Goal: Task Accomplishment & Management: Use online tool/utility

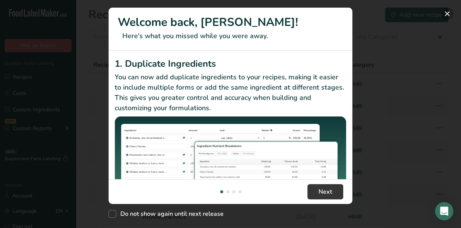
click at [449, 14] on button "New Features" at bounding box center [448, 14] width 12 height 12
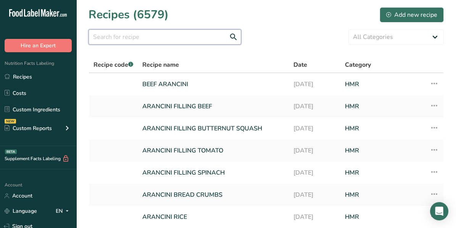
click at [143, 37] on input "text" at bounding box center [164, 36] width 153 height 15
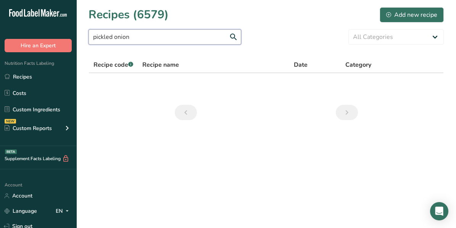
click at [169, 37] on input "pickled onion" at bounding box center [164, 36] width 153 height 15
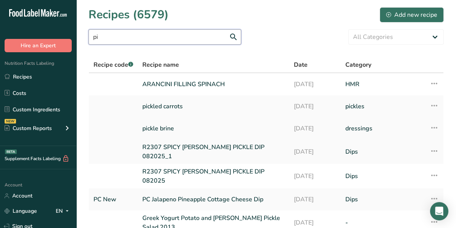
type input "pi"
click at [168, 127] on link "pickle brine" at bounding box center [213, 128] width 142 height 16
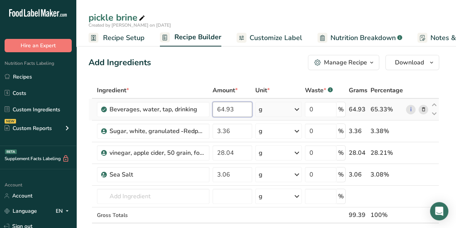
click at [224, 110] on input "64.93" at bounding box center [232, 109] width 40 height 15
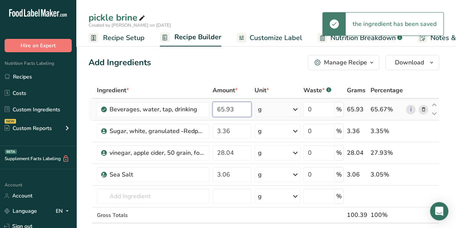
click at [233, 110] on input "65.93" at bounding box center [231, 109] width 39 height 15
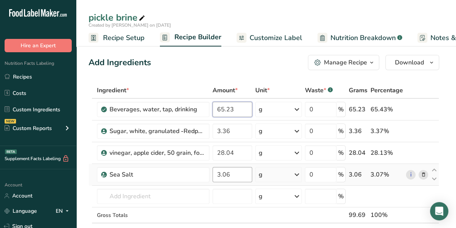
type input "65.23"
click at [226, 175] on div "Ingredient * Amount * Unit * Waste * .a-a{fill:#347362;}.b-a{fill:#fff;} Grams …" at bounding box center [263, 168] width 350 height 173
type input "3.36"
click at [226, 207] on div "Ingredient * Amount * Unit * Waste * .a-a{fill:#347362;}.b-a{fill:#fff;} Grams …" at bounding box center [263, 168] width 350 height 173
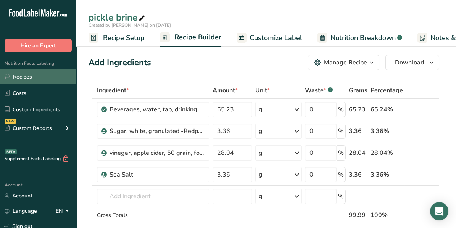
click at [26, 74] on link "Recipes" at bounding box center [38, 76] width 76 height 14
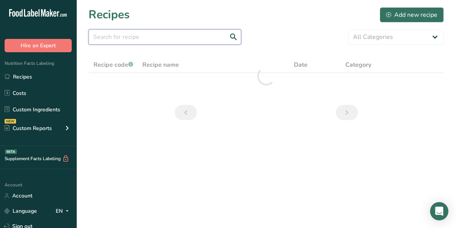
click at [111, 38] on input "text" at bounding box center [164, 36] width 153 height 15
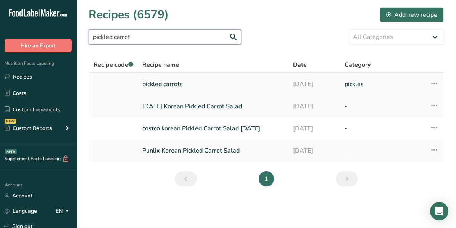
type input "pickled carrot"
click at [179, 87] on link "pickled carrots" at bounding box center [212, 84] width 141 height 16
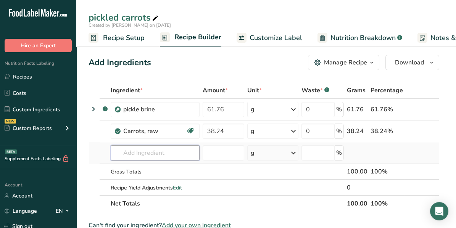
click at [130, 150] on input "text" at bounding box center [155, 152] width 89 height 15
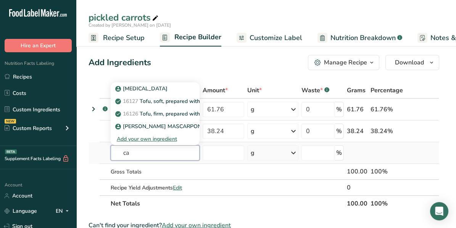
type input "c"
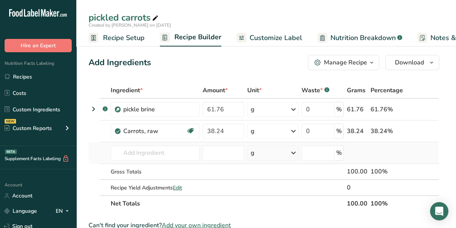
click at [394, 154] on td at bounding box center [386, 153] width 35 height 22
click at [30, 75] on link "Recipes" at bounding box center [38, 76] width 76 height 14
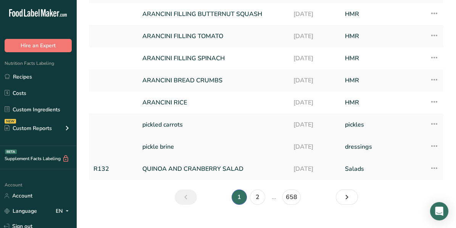
scroll to position [127, 0]
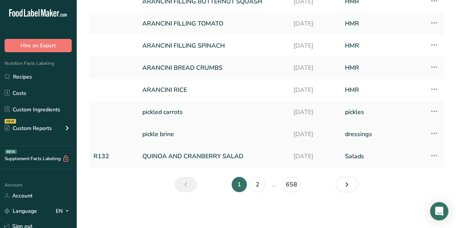
click at [167, 135] on link "pickle brine" at bounding box center [213, 134] width 142 height 16
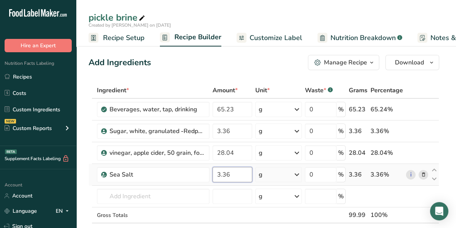
click at [238, 173] on input "3.36" at bounding box center [232, 174] width 40 height 15
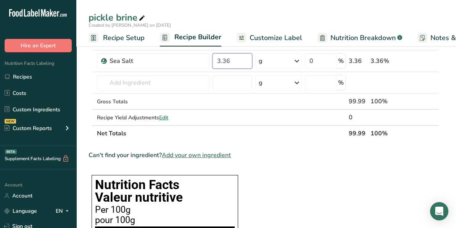
scroll to position [76, 0]
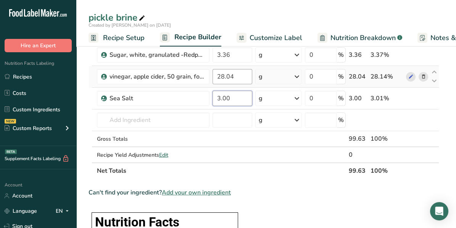
type input "3.00"
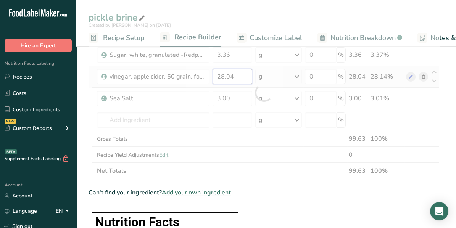
click at [229, 76] on div "Ingredient * Amount * Unit * Waste * .a-a{fill:#347362;}.b-a{fill:#fff;} Grams …" at bounding box center [263, 92] width 350 height 173
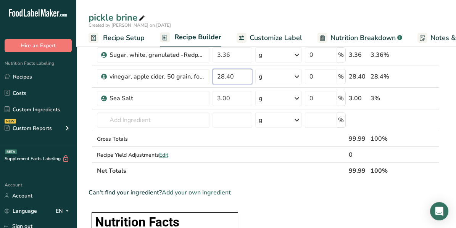
type input "28.40"
click at [275, 189] on div "Can't find your ingredient? Add your own ingredient" at bounding box center [263, 192] width 350 height 9
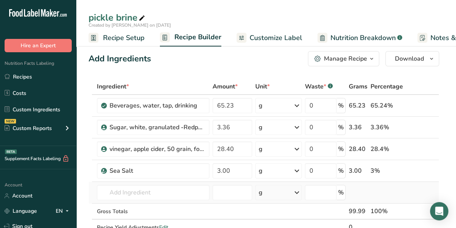
scroll to position [0, 0]
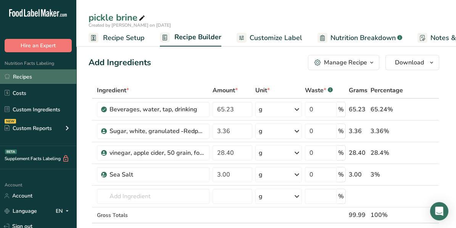
click at [26, 77] on link "Recipes" at bounding box center [38, 76] width 76 height 14
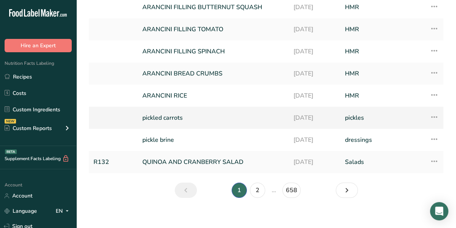
scroll to position [127, 0]
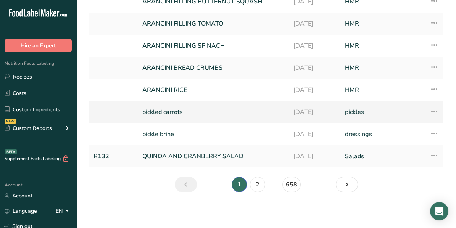
click at [179, 116] on link "pickled carrots" at bounding box center [213, 112] width 142 height 16
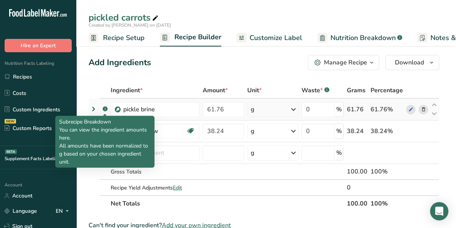
click at [104, 108] on rect at bounding box center [105, 108] width 5 height 5
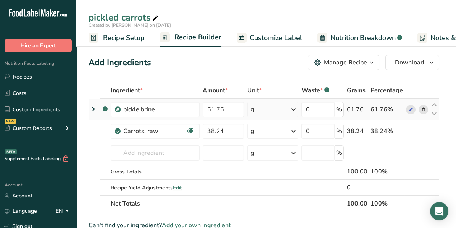
click at [93, 108] on icon at bounding box center [93, 109] width 9 height 14
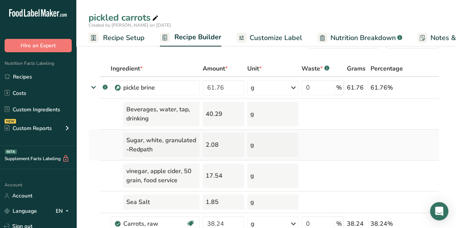
scroll to position [38, 0]
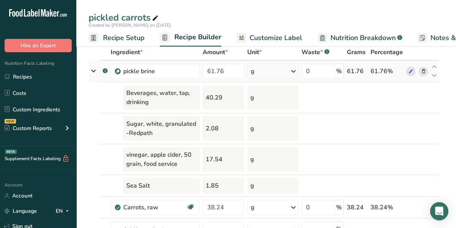
click at [91, 72] on icon at bounding box center [94, 70] width 14 height 9
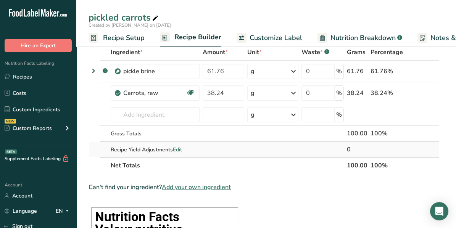
scroll to position [0, 0]
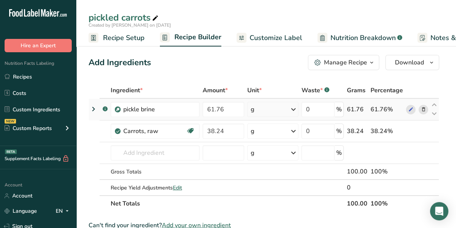
click at [92, 108] on icon at bounding box center [93, 109] width 9 height 14
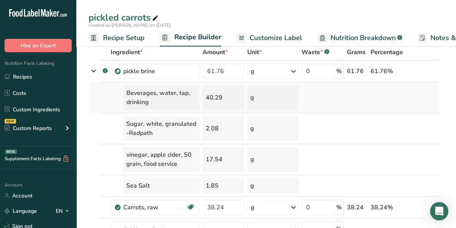
scroll to position [76, 0]
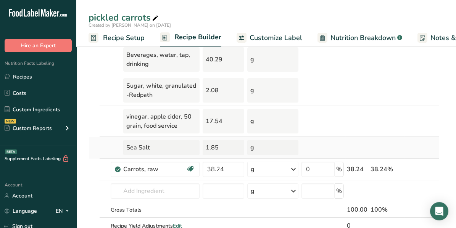
click at [223, 145] on div "1.85" at bounding box center [223, 147] width 42 height 15
click at [191, 145] on div "Sea Salt" at bounding box center [161, 147] width 76 height 15
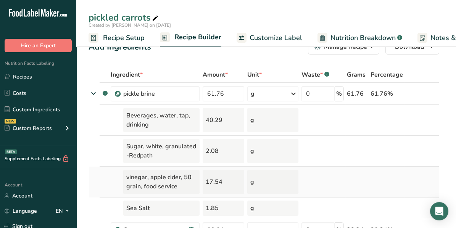
scroll to position [0, 0]
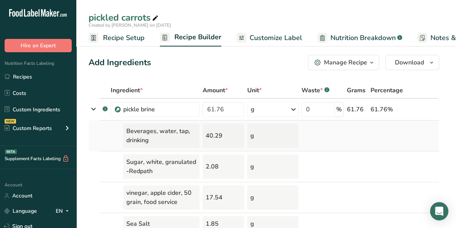
click at [159, 133] on div "Beverages, water, tap, drinking" at bounding box center [161, 136] width 76 height 24
click at [214, 137] on div "40.29" at bounding box center [223, 136] width 42 height 24
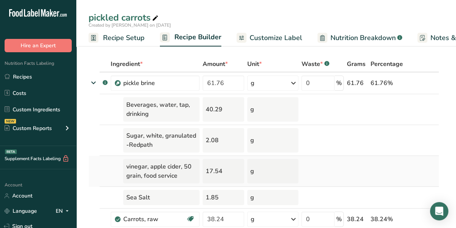
scroll to position [38, 0]
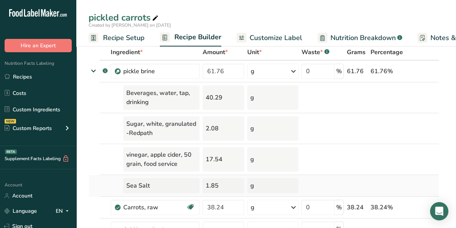
click at [218, 183] on div "1.85" at bounding box center [223, 185] width 42 height 15
drag, startPoint x: 218, startPoint y: 183, endPoint x: 213, endPoint y: 183, distance: 5.0
click at [217, 183] on div "1.85" at bounding box center [223, 185] width 42 height 15
click at [213, 183] on div "1.85" at bounding box center [223, 185] width 42 height 15
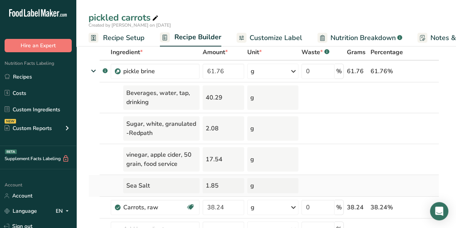
click at [213, 183] on div "1.85" at bounding box center [223, 185] width 42 height 15
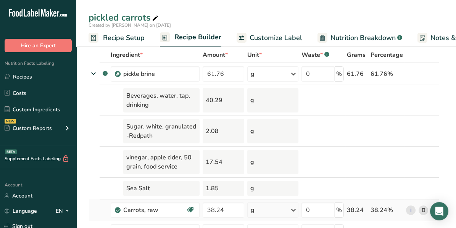
scroll to position [0, 0]
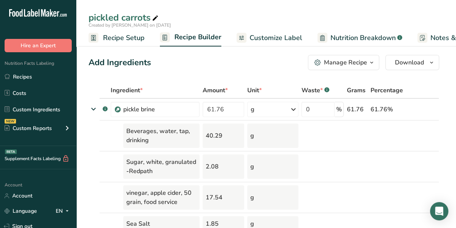
click at [373, 62] on icon "button" at bounding box center [371, 63] width 6 height 10
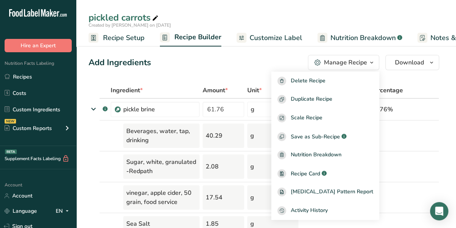
click at [263, 63] on div "Add Ingredients Manage Recipe Delete Recipe Duplicate Recipe Scale Recipe Save …" at bounding box center [263, 62] width 350 height 15
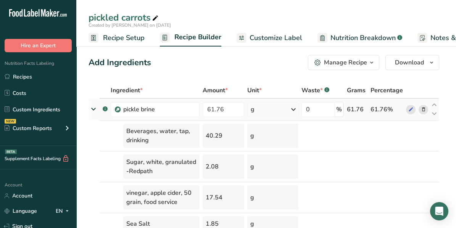
click at [91, 108] on icon at bounding box center [94, 108] width 14 height 9
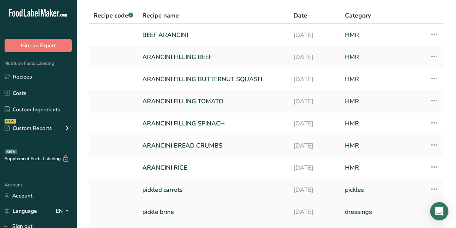
scroll to position [127, 0]
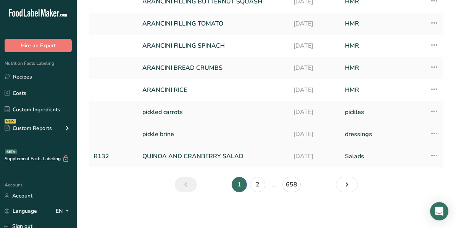
click at [160, 133] on link "pickle brine" at bounding box center [213, 134] width 142 height 16
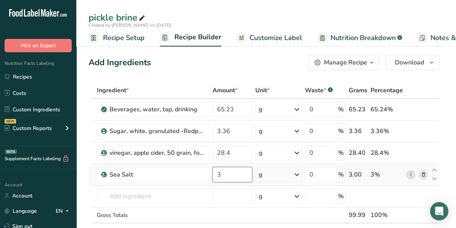
click at [235, 176] on input "3" at bounding box center [232, 174] width 40 height 15
type input "3"
type input "2.51"
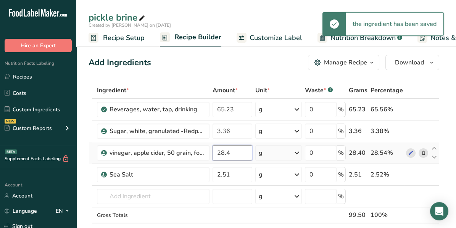
click at [228, 152] on div "Ingredient * Amount * Unit * Waste * .a-a{fill:#347362;}.b-a{fill:#fff;} Grams …" at bounding box center [263, 168] width 350 height 173
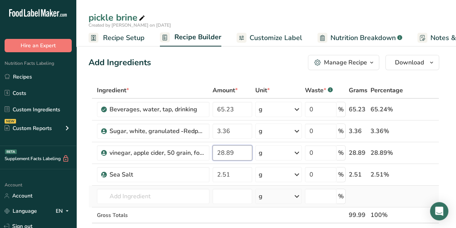
type input "28.89"
click at [409, 191] on div "Ingredient * Amount * Unit * Waste * .a-a{fill:#347362;}.b-a{fill:#fff;} Grams …" at bounding box center [263, 168] width 350 height 173
click at [232, 109] on input "65.23" at bounding box center [232, 109] width 40 height 15
type input "65.24"
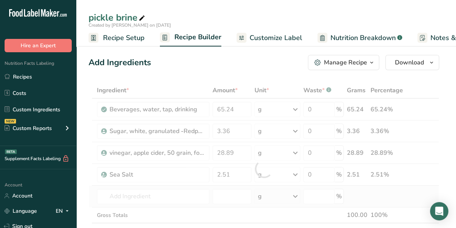
click at [388, 188] on div "Ingredient * Amount * Unit * Waste * .a-a{fill:#347362;}.b-a{fill:#fff;} Grams …" at bounding box center [263, 168] width 350 height 173
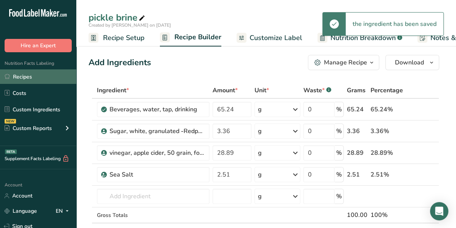
click at [29, 76] on link "Recipes" at bounding box center [38, 76] width 76 height 14
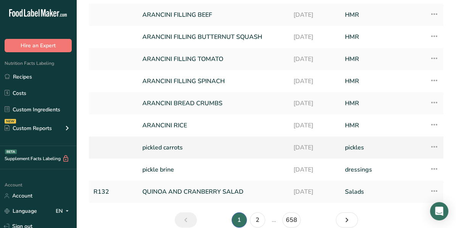
scroll to position [114, 0]
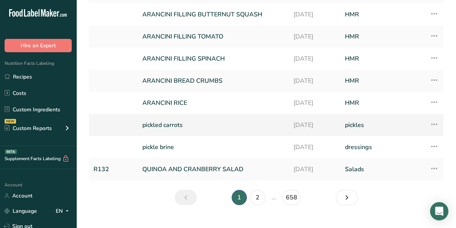
click at [176, 125] on link "pickled carrots" at bounding box center [213, 125] width 142 height 16
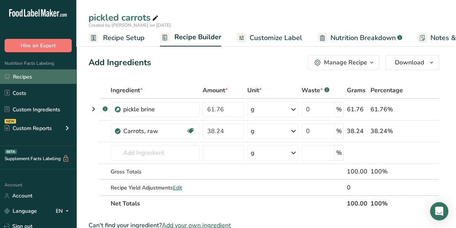
click at [27, 75] on link "Recipes" at bounding box center [38, 76] width 76 height 14
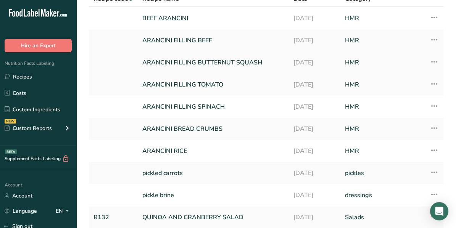
scroll to position [76, 0]
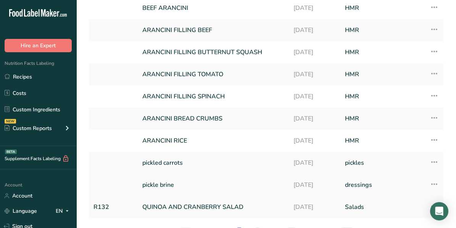
click at [180, 184] on link "pickle brine" at bounding box center [213, 185] width 142 height 16
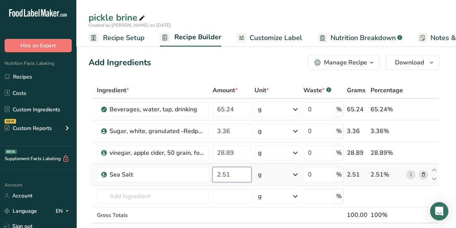
click at [225, 173] on input "2.51" at bounding box center [231, 174] width 39 height 15
type input "2.81"
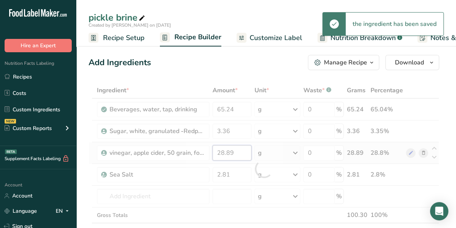
click at [228, 152] on div "Ingredient * Amount * Unit * Waste * .a-a{fill:#347362;}.b-a{fill:#fff;} Grams …" at bounding box center [263, 168] width 350 height 173
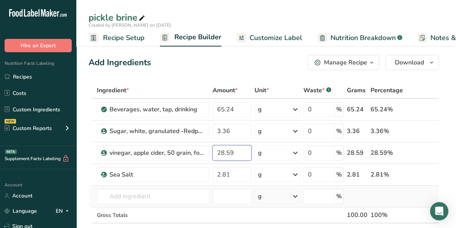
type input "28.59"
click at [402, 191] on div "Ingredient * Amount * Unit * Waste * .a-a{fill:#347362;}.b-a{fill:#fff;} Grams …" at bounding box center [263, 168] width 350 height 173
click at [170, 14] on div "pickle brine" at bounding box center [265, 18] width 379 height 14
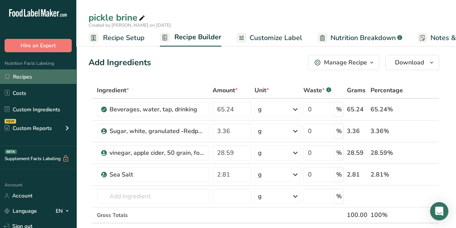
click at [26, 75] on link "Recipes" at bounding box center [38, 76] width 76 height 14
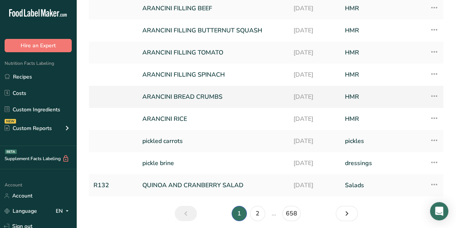
scroll to position [114, 0]
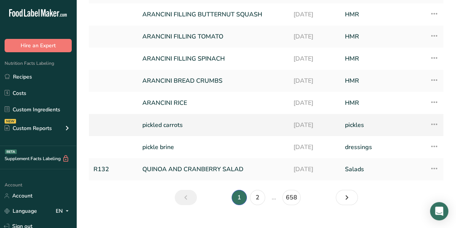
click at [171, 125] on link "pickled carrots" at bounding box center [213, 125] width 142 height 16
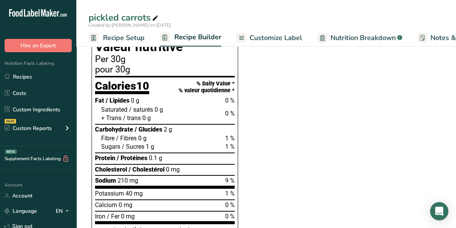
scroll to position [229, 0]
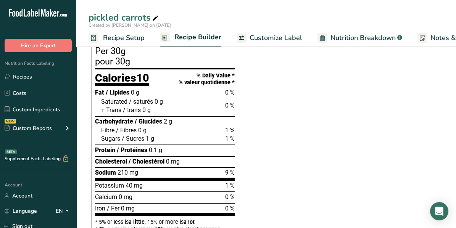
click at [146, 138] on span "1 g" at bounding box center [150, 138] width 8 height 7
drag, startPoint x: 143, startPoint y: 138, endPoint x: 172, endPoint y: 151, distance: 31.2
click at [161, 148] on section "Fat / Lipides 0 g 0 % Saturated / saturés 0 g 0 % + Trans / trans 0 g Carbohydr…" at bounding box center [165, 134] width 140 height 93
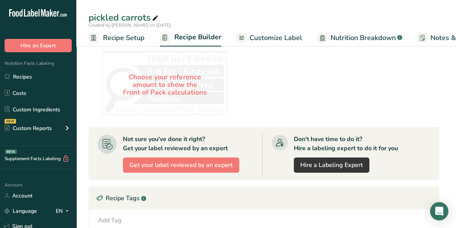
scroll to position [534, 0]
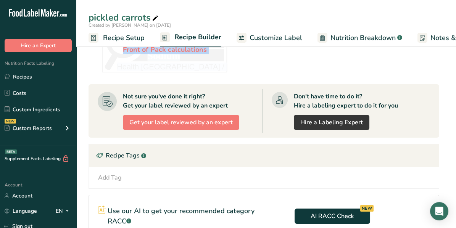
drag, startPoint x: 95, startPoint y: 97, endPoint x: 232, endPoint y: 65, distance: 140.9
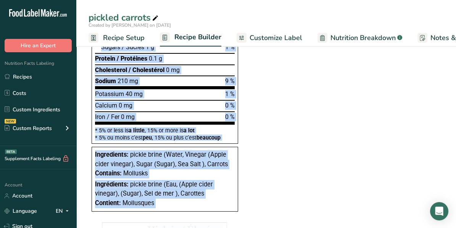
scroll to position [305, 0]
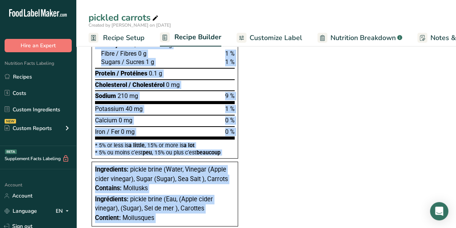
copy div "Loremipsu Dolor Sitame consectet Adi 98e sedd 14e Temporin 83 % Utlab Etdol * %…"
click at [178, 162] on div "Ingredients: pickle brine (Water, Vinegar (Apple cider vinegar), Sugar (Sugar),…" at bounding box center [165, 194] width 146 height 65
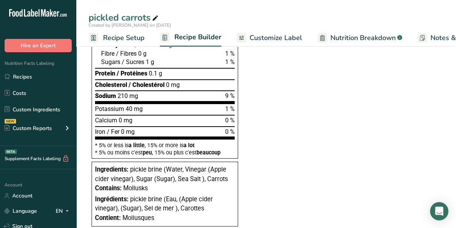
drag, startPoint x: 162, startPoint y: 161, endPoint x: 160, endPoint y: 170, distance: 10.1
click at [159, 170] on span "pickle brine (Water, Vinegar (Apple cider vinegar), Sugar (Sugar), Sea Salt ), …" at bounding box center [161, 174] width 133 height 17
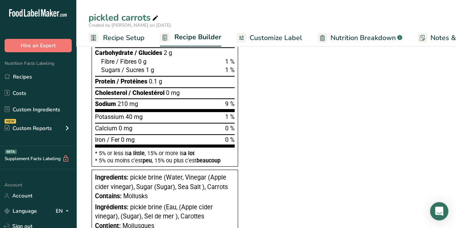
scroll to position [299, 0]
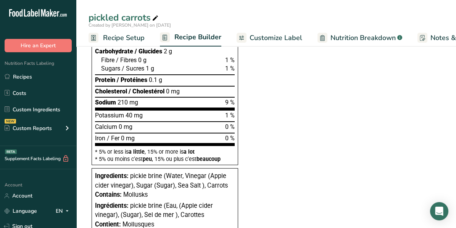
drag, startPoint x: 95, startPoint y: 133, endPoint x: 234, endPoint y: 134, distance: 139.9
click at [234, 134] on div "Nutrition Facts Valeur nutritive Per 30g pour 30g Calories 10 % Daily Value * %…" at bounding box center [165, 55] width 146 height 219
copy div "Loremipsu Dolor Sitame consectet Adi 98e sedd 14e Temporin 83 % Utlab Etdol * %…"
click at [278, 173] on section "Ingredient * Amount * Unit * Waste * .a-a{fill:#347362;}.b-a{fill:#fff;} Grams …" at bounding box center [263, 168] width 350 height 771
click at [280, 34] on span "Customize Label" at bounding box center [275, 38] width 53 height 10
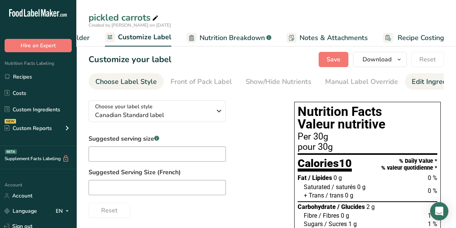
click at [417, 79] on div "Edit Ingredients/Allergens List" at bounding box center [459, 82] width 97 height 10
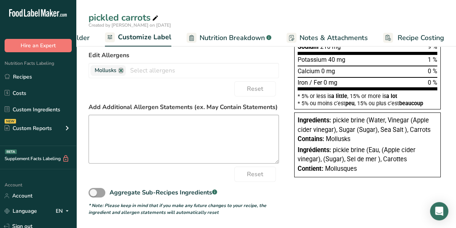
scroll to position [212, 0]
click at [94, 193] on span at bounding box center [96, 193] width 17 height 10
click at [93, 193] on input "Aggregate Sub-Recipes Ingredients .a-a{fill:#347362;}.b-a{fill:#fff;}" at bounding box center [90, 192] width 5 height 5
checkbox input "true"
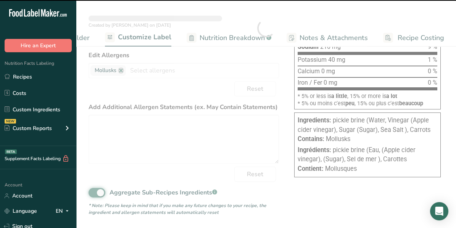
type textarea "Carrots, Water, Sea Salt, Sugar (Sugar), Vinegar (Apple cider vinegar)"
type textarea "Carottes, Eau, Sea Salt, Sugar ([GEOGRAPHIC_DATA]), Vinegar (Vinaigre de cidre …"
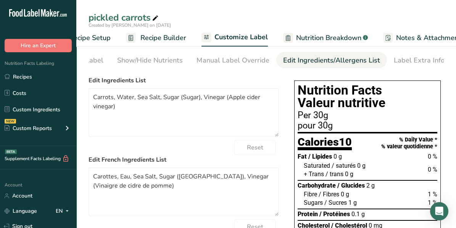
scroll to position [0, 8]
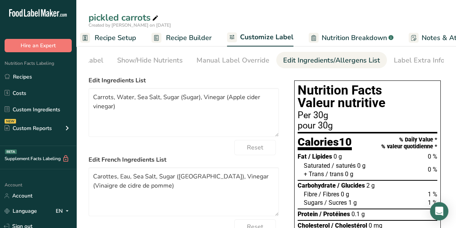
click at [122, 36] on span "Recipe Setup" at bounding box center [116, 38] width 42 height 10
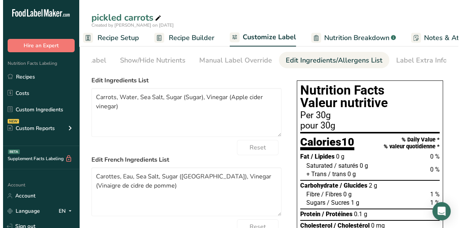
scroll to position [0, 2]
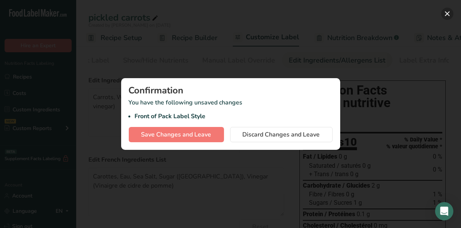
click at [451, 15] on button "button" at bounding box center [448, 14] width 12 height 12
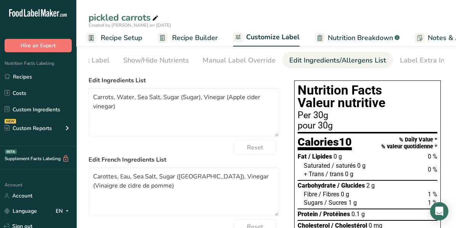
click at [173, 35] on span "Recipe Builder" at bounding box center [195, 38] width 46 height 10
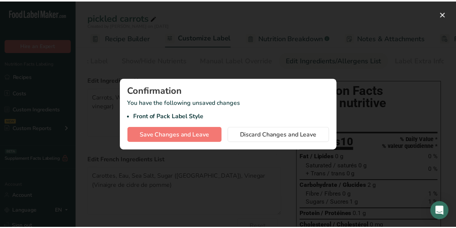
scroll to position [0, 73]
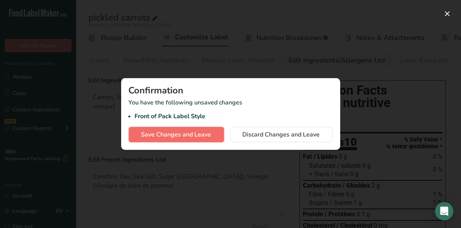
click at [193, 133] on span "Save Changes and Leave" at bounding box center [176, 134] width 70 height 9
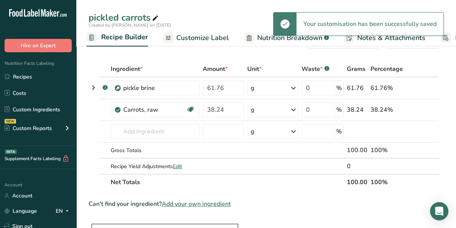
click at [133, 34] on span "Recipe Builder" at bounding box center [124, 37] width 47 height 10
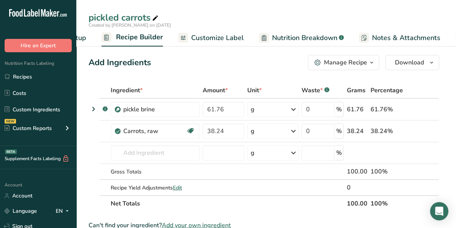
scroll to position [0, 43]
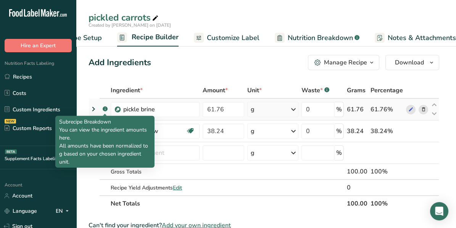
click at [105, 109] on rect at bounding box center [105, 108] width 5 height 5
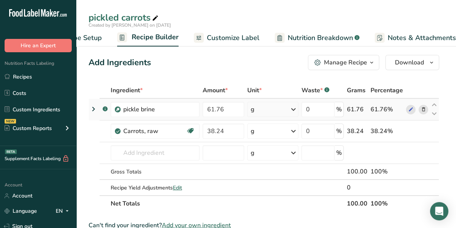
click at [95, 107] on icon at bounding box center [93, 109] width 9 height 14
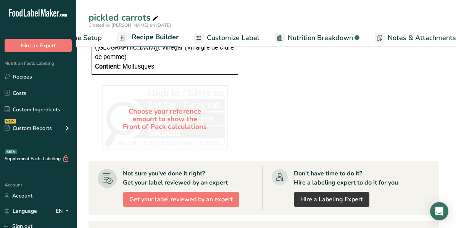
scroll to position [569, 0]
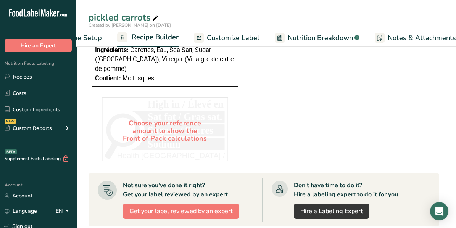
click at [246, 35] on span "Customize Label" at bounding box center [233, 38] width 53 height 10
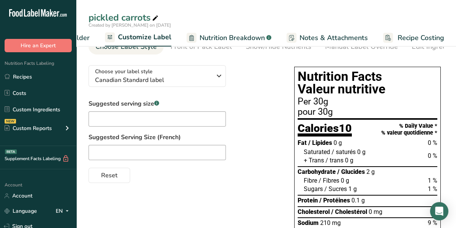
scroll to position [28, 0]
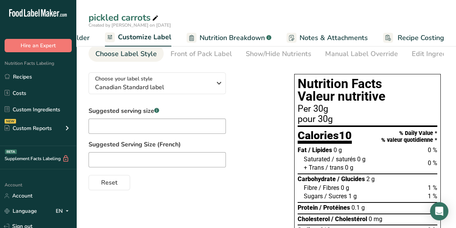
click at [306, 39] on span "Notes & Attachments" at bounding box center [333, 38] width 68 height 10
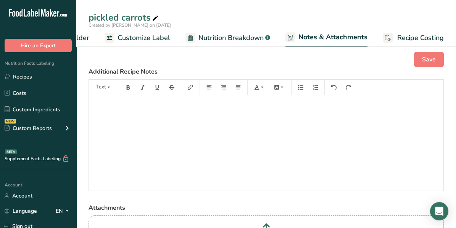
click at [222, 39] on span "Nutrition Breakdown" at bounding box center [230, 38] width 65 height 10
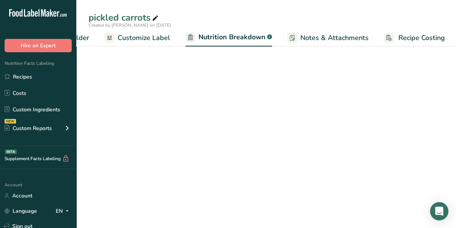
scroll to position [0, 131]
select select "Calories"
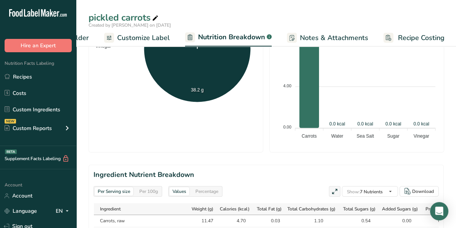
scroll to position [381, 0]
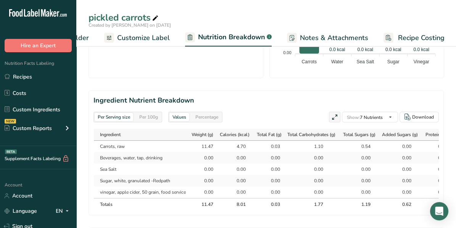
click at [205, 117] on div "Percentage" at bounding box center [206, 117] width 29 height 8
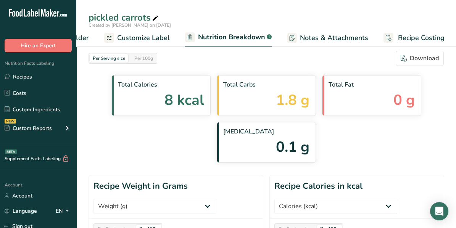
scroll to position [0, 0]
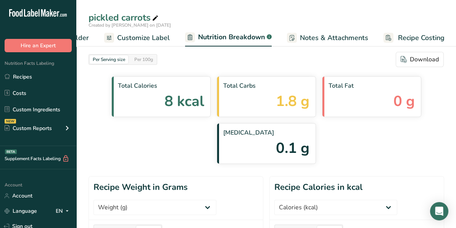
click at [145, 37] on span "Customize Label" at bounding box center [143, 38] width 53 height 10
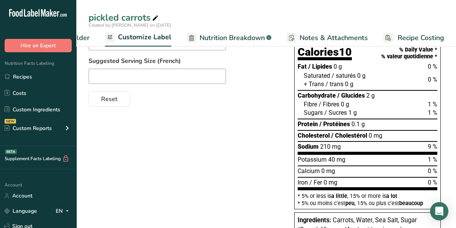
scroll to position [38, 0]
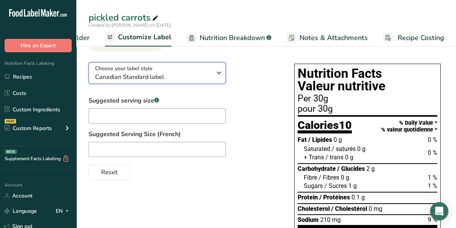
click at [218, 74] on icon "button" at bounding box center [218, 73] width 9 height 14
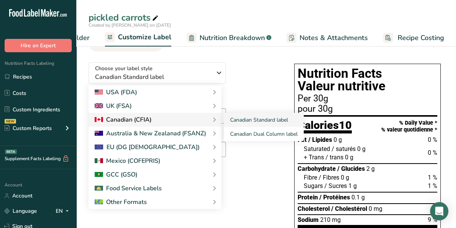
click at [151, 122] on div "Canadian (CFIA)" at bounding box center [123, 119] width 57 height 9
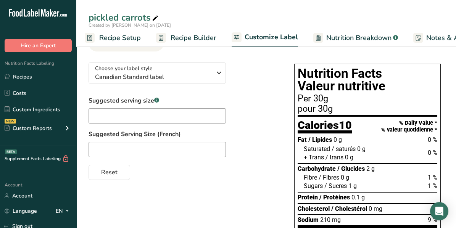
scroll to position [0, 0]
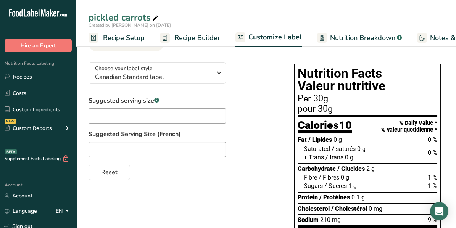
click at [191, 37] on span "Recipe Builder" at bounding box center [197, 38] width 46 height 10
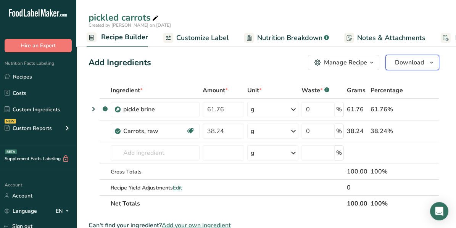
click at [431, 63] on icon "button" at bounding box center [431, 63] width 6 height 10
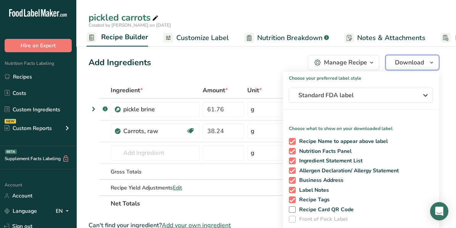
click at [435, 63] on span "button" at bounding box center [431, 62] width 9 height 9
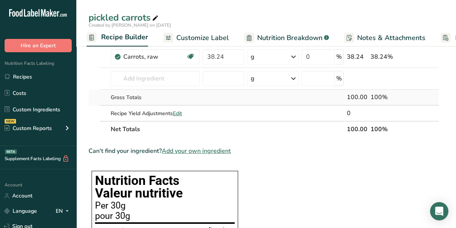
scroll to position [74, 0]
click at [114, 37] on span "Recipe Builder" at bounding box center [124, 37] width 47 height 10
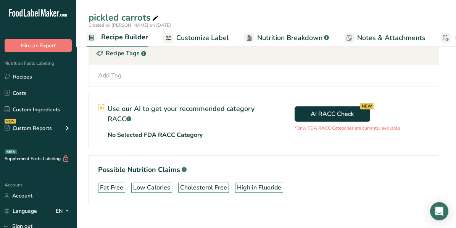
scroll to position [531, 0]
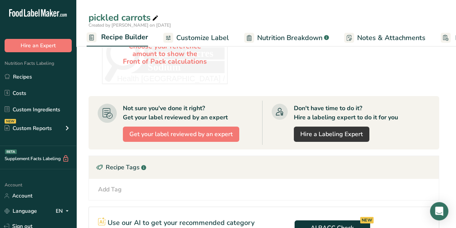
click at [194, 35] on span "Customize Label" at bounding box center [202, 38] width 53 height 10
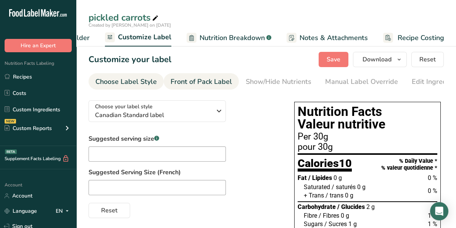
click at [204, 82] on div "Front of Pack Label" at bounding box center [200, 82] width 61 height 10
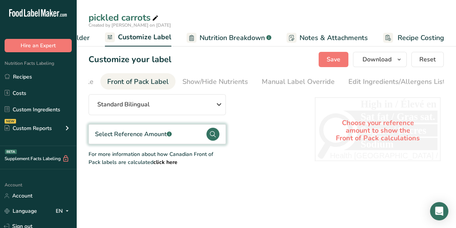
scroll to position [0, 74]
click at [136, 77] on div "Front of Pack Label" at bounding box center [126, 82] width 61 height 10
click at [116, 79] on div "Front of Pack Label" at bounding box center [126, 82] width 61 height 10
click at [118, 84] on div "Front of Pack Label" at bounding box center [126, 82] width 61 height 10
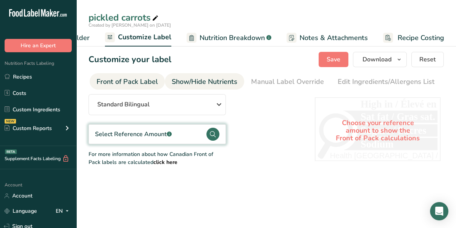
click at [200, 79] on div "Show/Hide Nutrients" at bounding box center [205, 82] width 66 height 10
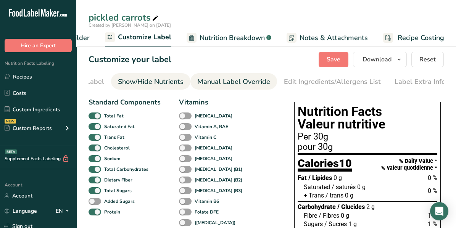
scroll to position [0, 128]
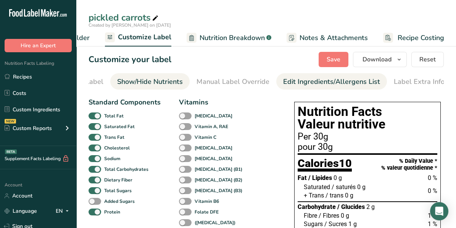
click at [287, 80] on div "Edit Ingredients/Allergens List" at bounding box center [331, 82] width 97 height 10
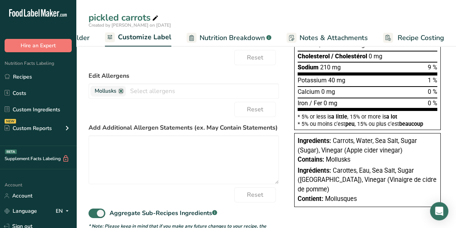
scroll to position [212, 0]
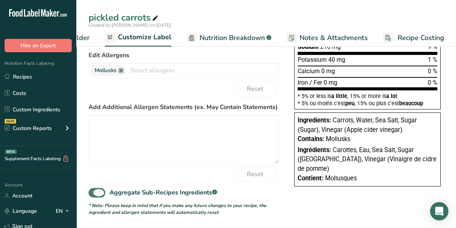
click at [102, 194] on span at bounding box center [96, 193] width 17 height 10
click at [93, 194] on input "Aggregate Sub-Recipes Ingredients .a-a{fill:#347362;}.b-a{fill:#fff;}" at bounding box center [90, 192] width 5 height 5
checkbox input "false"
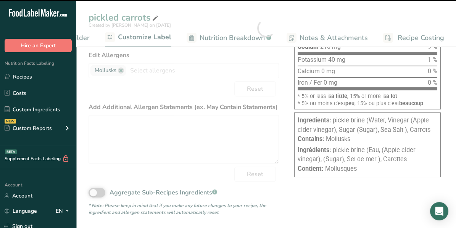
type textarea "pickle brine (Water, Vinegar (Apple cider vinegar), Sugar (Sugar), Sea Salt ), …"
type textarea "pickle brine (Eau, (Apple cider vinegar), (Sugar), Sel de mer ), Carottes"
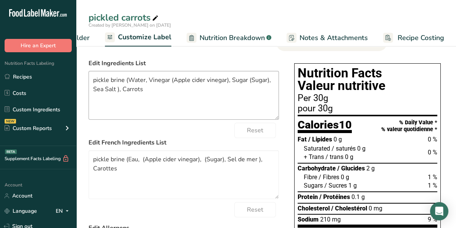
scroll to position [0, 0]
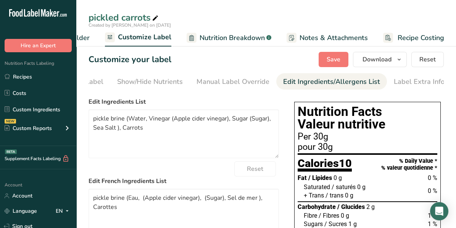
click at [243, 65] on div "Customize your label Save Download Choose what to show on your downloaded label…" at bounding box center [265, 59] width 355 height 15
click at [398, 61] on icon "button" at bounding box center [399, 60] width 6 height 10
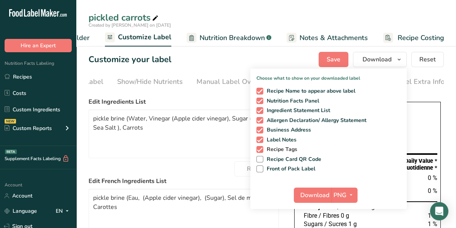
click at [262, 150] on span at bounding box center [259, 149] width 7 height 7
click at [261, 150] on input "Recipe Tags" at bounding box center [258, 149] width 5 height 5
checkbox input "false"
click at [260, 140] on span at bounding box center [259, 139] width 7 height 7
click at [260, 140] on input "Label Notes" at bounding box center [258, 139] width 5 height 5
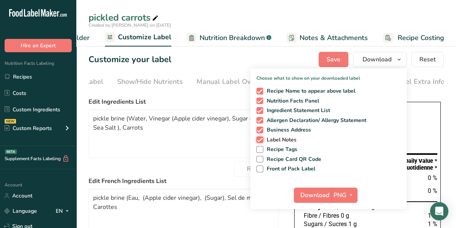
checkbox input "false"
click at [262, 131] on span at bounding box center [259, 130] width 7 height 7
click at [261, 131] on input "Business Address" at bounding box center [258, 129] width 5 height 5
checkbox input "false"
click at [325, 59] on button "Save" at bounding box center [333, 59] width 30 height 15
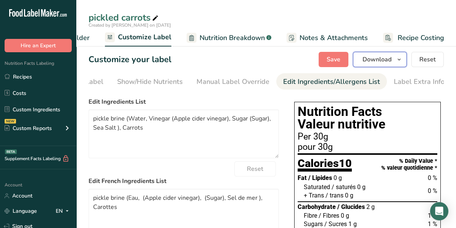
click at [400, 59] on icon "button" at bounding box center [399, 60] width 6 height 10
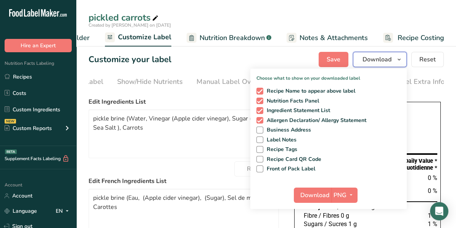
click at [400, 59] on icon "button" at bounding box center [399, 60] width 6 height 10
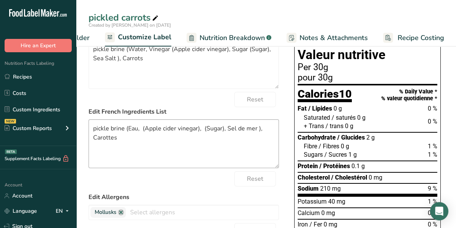
scroll to position [38, 0]
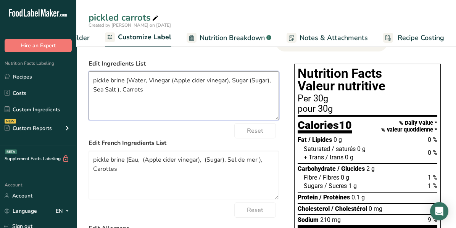
drag, startPoint x: 121, startPoint y: 92, endPoint x: 142, endPoint y: 92, distance: 21.0
click at [142, 92] on textarea "pickle brine (Water, Vinegar (Apple cider vinegar), Sugar (Sugar), Sea Salt ), …" at bounding box center [183, 95] width 190 height 49
click at [238, 102] on textarea "pickle brine (Water, Vinegar (Apple cider vinegar), CarrotsSugar (Sugar), Sea S…" at bounding box center [183, 95] width 190 height 49
click at [251, 82] on textarea "pickle brine (Water, Vinegar (Apple cider vinegar), CarrotsSugar (Sugar), Sea S…" at bounding box center [183, 95] width 190 height 49
click at [123, 82] on textarea "pickle brine (Water, Vinegar (Apple cider vinegar), Carrots,Sugar (Sugar), Sea …" at bounding box center [183, 95] width 190 height 49
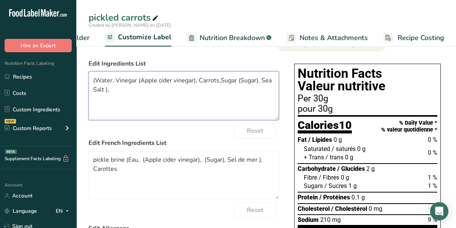
click at [221, 82] on textarea "(Water, Vinegar (Apple cider vinegar), Carrots,Sugar (Sugar), Sea Salt )," at bounding box center [183, 95] width 190 height 49
click at [203, 96] on textarea "(Water, Vinegar (Apple cider vinegar), Carrots, Sugar (Sugar), Sea Salt )," at bounding box center [183, 95] width 190 height 49
click at [104, 91] on textarea "(Water, Vinegar (Apple cider vinegar), Carrots, Sugar (Sugar), Sea Salt )," at bounding box center [183, 95] width 190 height 49
click at [157, 103] on textarea "(Water, Vinegar (Apple cider vinegar), Carrots, Sugar (Sugar), Sea Salt, [MEDIC…" at bounding box center [183, 95] width 190 height 49
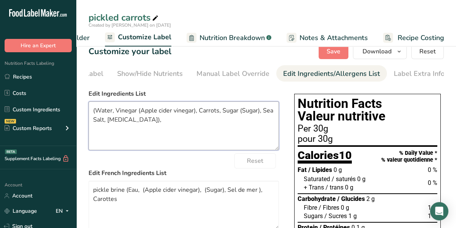
scroll to position [0, 0]
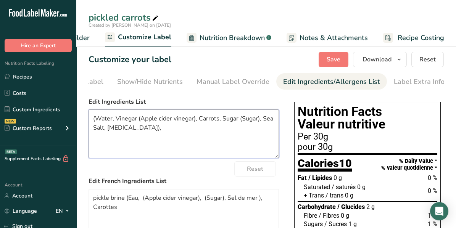
click at [187, 135] on textarea "(Water, Vinegar (Apple cider vinegar), Carrots, Sugar (Sugar), Sea Salt, [MEDIC…" at bounding box center [183, 133] width 190 height 49
click at [176, 138] on textarea "(Water, Vinegar (Apple cider vinegar), Carrots, Sugar (Sugar), Sea Salt, [MEDIC…" at bounding box center [183, 133] width 190 height 49
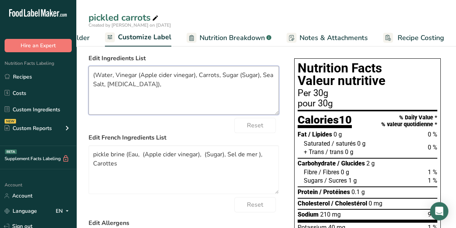
scroll to position [21, 0]
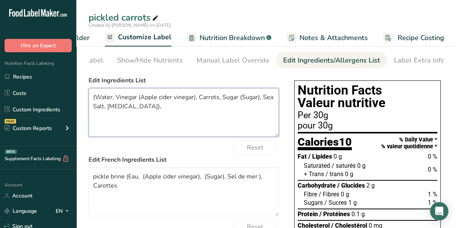
click at [96, 98] on textarea "(Water, Vinegar (Apple cider vinegar), Carrots, Sugar (Sugar), Sea Salt, [MEDIC…" at bounding box center [183, 112] width 190 height 49
click at [207, 114] on textarea "Water, Vinegar (Apple cider vinegar), Carrots, Sugar (Sugar), Sea Salt, [MEDICA…" at bounding box center [183, 112] width 190 height 49
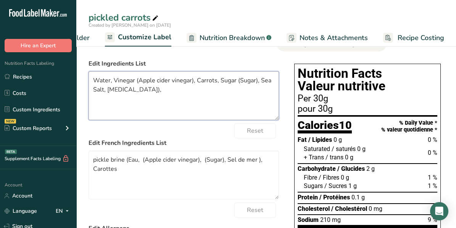
type textarea "Water, Vinegar (Apple cider vinegar), Carrots, Sugar (Sugar), Sea Salt, [MEDICA…"
drag, startPoint x: 94, startPoint y: 80, endPoint x: 170, endPoint y: 94, distance: 77.0
click at [170, 94] on textarea "Water, Vinegar (Apple cider vinegar), Carrots, Sugar (Sugar), Sea Salt, [MEDICA…" at bounding box center [183, 95] width 190 height 49
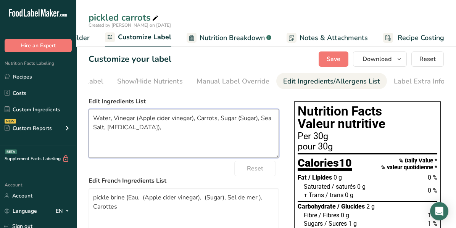
scroll to position [0, 0]
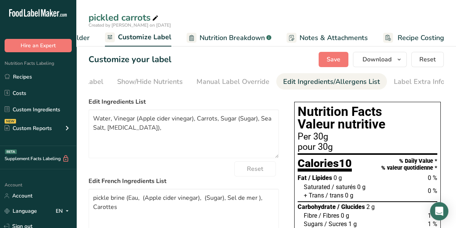
click at [126, 39] on span "Customize Label" at bounding box center [144, 37] width 53 height 10
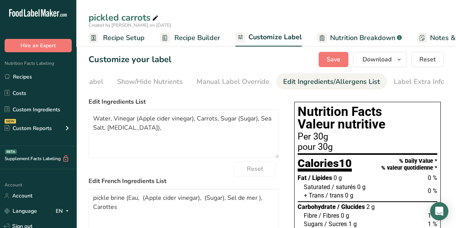
click at [184, 39] on span "Recipe Builder" at bounding box center [197, 38] width 46 height 10
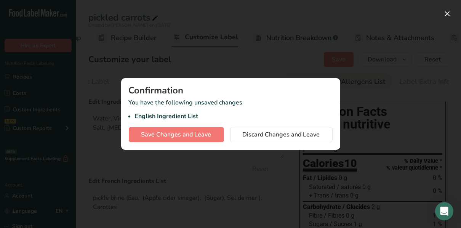
scroll to position [0, 73]
click at [451, 12] on button "button" at bounding box center [448, 14] width 12 height 12
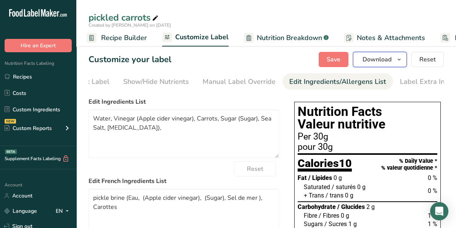
click at [386, 60] on span "Download" at bounding box center [376, 59] width 29 height 9
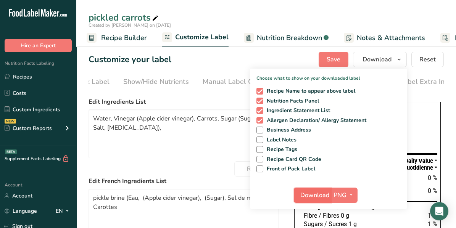
click at [326, 193] on span "Download" at bounding box center [314, 195] width 29 height 9
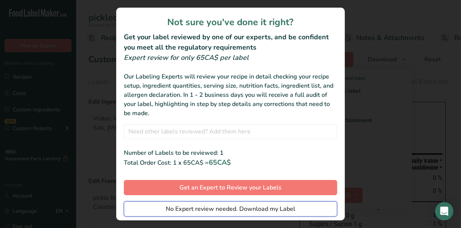
click at [257, 208] on span "No Expert review needed. Download my Label" at bounding box center [231, 208] width 130 height 9
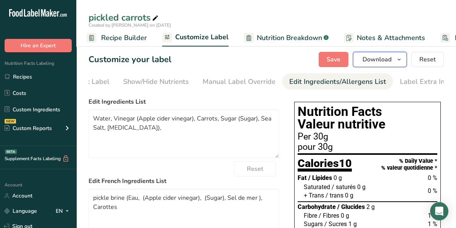
click at [371, 56] on span "Download" at bounding box center [376, 59] width 29 height 9
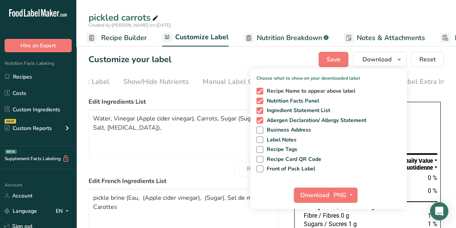
click at [260, 89] on span at bounding box center [259, 91] width 7 height 7
click at [260, 89] on input "Recipe Name to appear above label" at bounding box center [258, 90] width 5 height 5
checkbox input "false"
click at [260, 120] on span at bounding box center [259, 120] width 7 height 7
click at [260, 120] on input "Allergen Declaration/ Allergy Statement" at bounding box center [258, 120] width 5 height 5
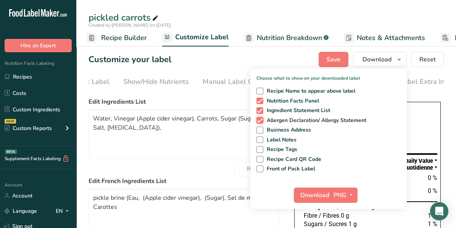
checkbox input "false"
click at [314, 193] on span "Download" at bounding box center [314, 195] width 29 height 9
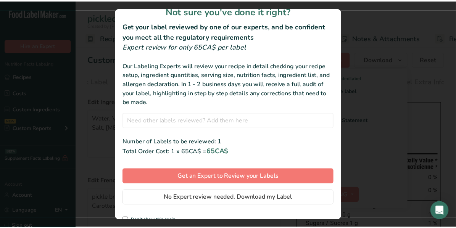
scroll to position [21, 0]
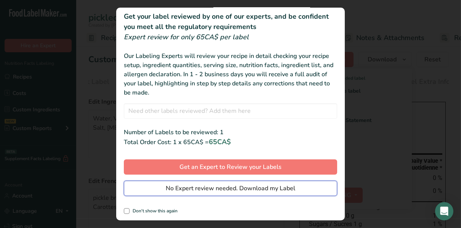
click at [244, 187] on span "No Expert review needed. Download my Label" at bounding box center [231, 188] width 130 height 9
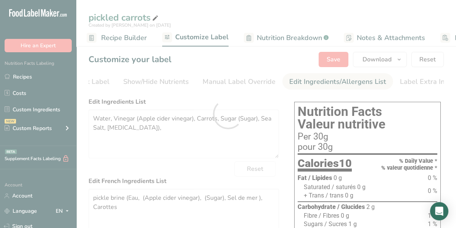
scroll to position [0, 0]
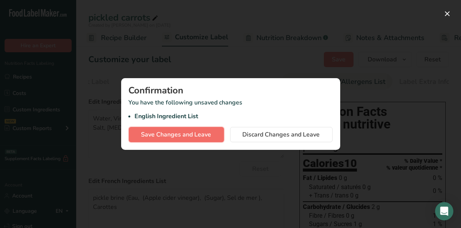
click at [180, 132] on span "Save Changes and Leave" at bounding box center [176, 134] width 70 height 9
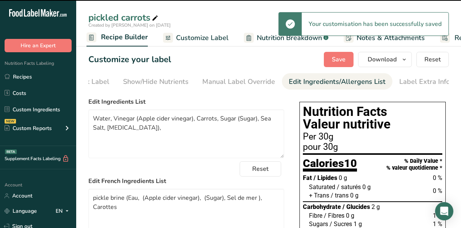
type textarea "Water, Vinegar (Apple cider vinegar), Carrots, Sugar (Sugar), Sea Salt, [MEDICA…"
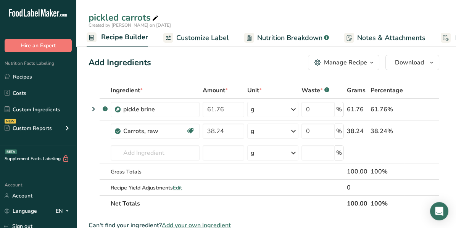
click at [334, 63] on div "Manage Recipe" at bounding box center [345, 62] width 43 height 9
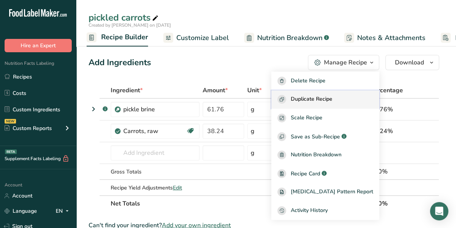
click at [325, 96] on span "Duplicate Recipe" at bounding box center [312, 99] width 42 height 9
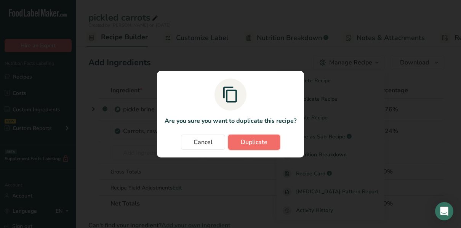
click at [257, 146] on span "Duplicate" at bounding box center [254, 142] width 27 height 9
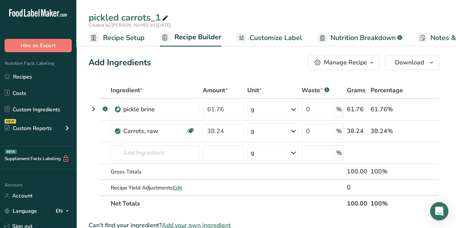
click at [159, 16] on div "pickled carrots_1" at bounding box center [128, 18] width 81 height 14
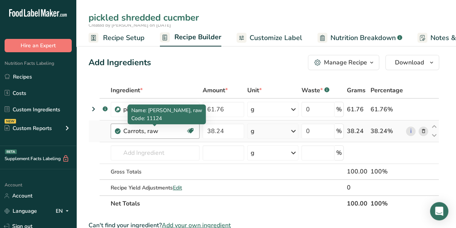
type input "pickled shredded cucmber"
click at [177, 128] on div "Carrots, raw" at bounding box center [154, 131] width 63 height 9
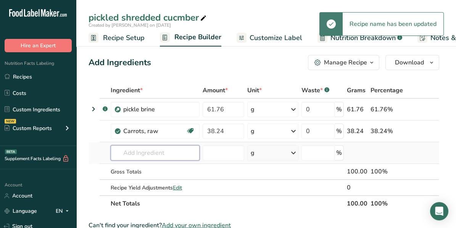
click at [144, 153] on input "text" at bounding box center [155, 152] width 89 height 15
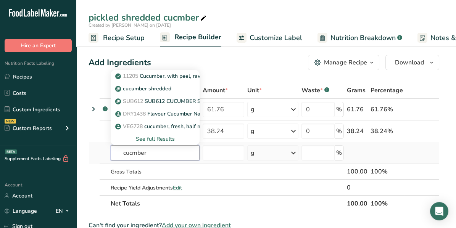
type input "cucmber"
click at [165, 135] on div "See full Results" at bounding box center [155, 139] width 77 height 8
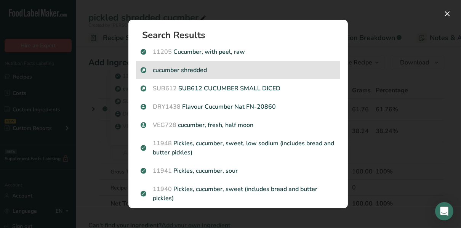
click at [188, 71] on p "cucumber shredded" at bounding box center [238, 70] width 195 height 9
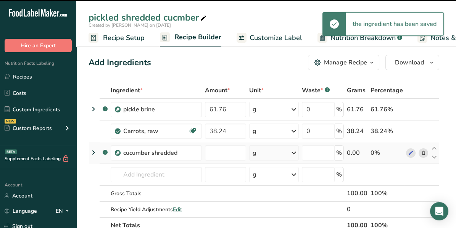
type input "0"
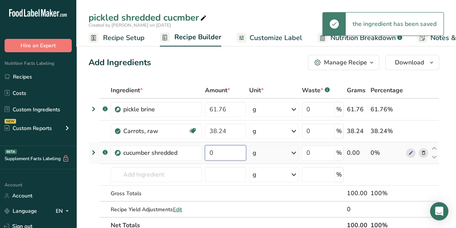
click at [218, 151] on input "0" at bounding box center [225, 152] width 41 height 15
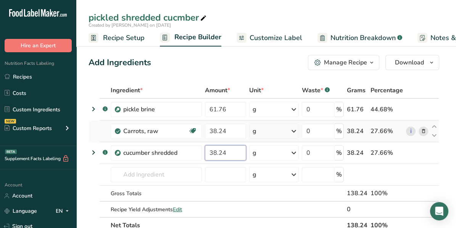
type input "38.24"
click at [422, 130] on div "Ingredient * Amount * Unit * Waste * .a-a{fill:#347362;}.b-a{fill:#fff;} Grams …" at bounding box center [263, 157] width 350 height 151
click at [423, 131] on icon at bounding box center [422, 131] width 5 height 8
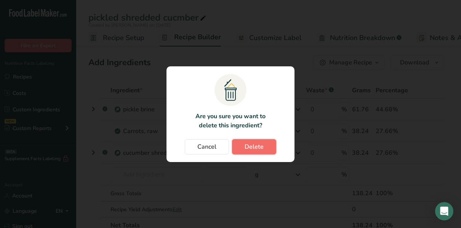
click at [249, 151] on button "Delete" at bounding box center [254, 146] width 44 height 15
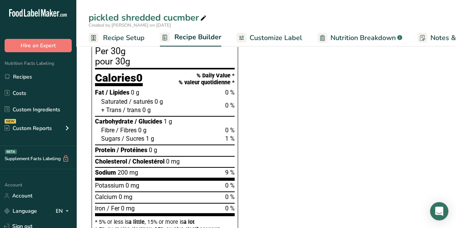
scroll to position [191, 0]
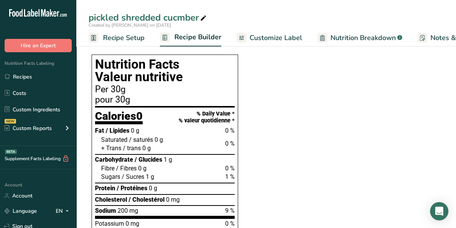
drag, startPoint x: 95, startPoint y: 58, endPoint x: 217, endPoint y: 181, distance: 172.8
click at [217, 181] on div "Nutrition Facts Valeur nutritive Per 30g pour 30g Calories 0 % Daily Value * % …" at bounding box center [165, 164] width 146 height 219
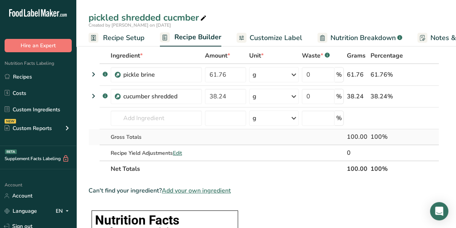
scroll to position [0, 0]
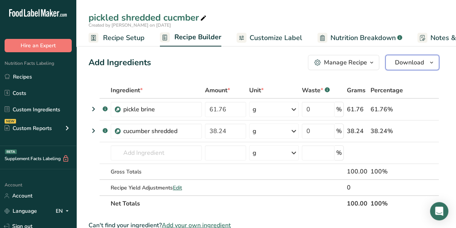
click at [424, 64] on button "Download" at bounding box center [412, 62] width 54 height 15
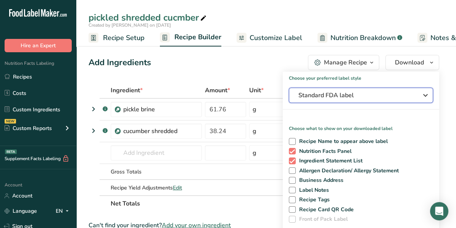
click at [336, 93] on span "Standard FDA label" at bounding box center [355, 95] width 114 height 9
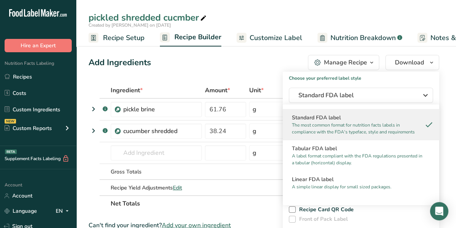
click at [346, 122] on p "The most common format for nutrition facts labels in compliance with the FDA's …" at bounding box center [357, 129] width 131 height 14
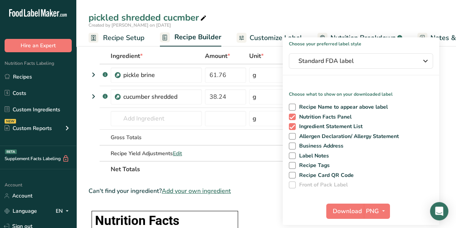
scroll to position [76, 0]
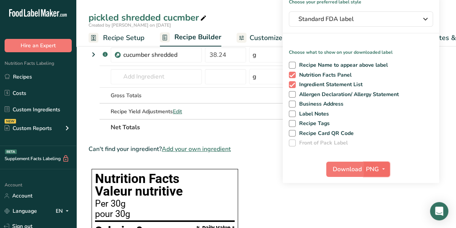
click at [383, 167] on icon "button" at bounding box center [383, 169] width 6 height 10
click at [349, 167] on span "Download" at bounding box center [346, 169] width 29 height 9
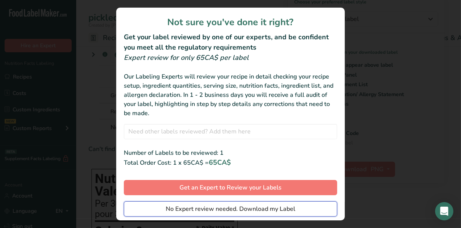
click at [209, 206] on span "No Expert review needed. Download my Label" at bounding box center [231, 208] width 130 height 9
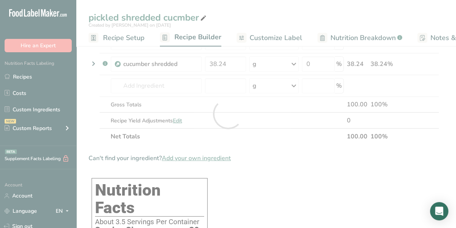
scroll to position [0, 0]
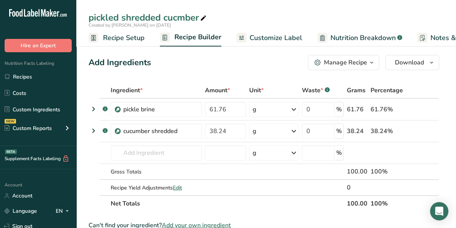
click at [432, 64] on icon "button" at bounding box center [431, 63] width 6 height 10
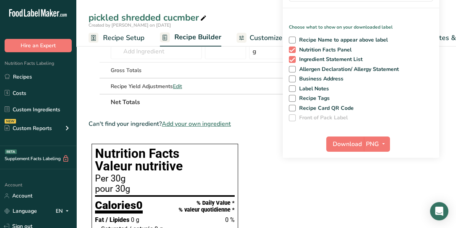
scroll to position [114, 0]
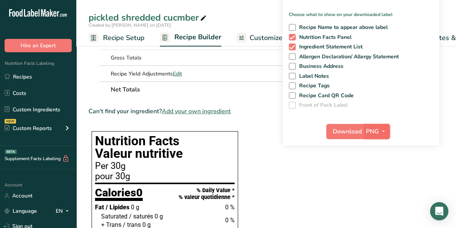
click at [384, 133] on icon "button" at bounding box center [383, 132] width 6 height 10
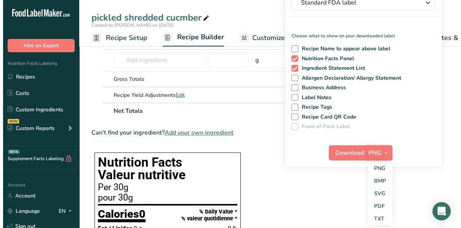
scroll to position [76, 0]
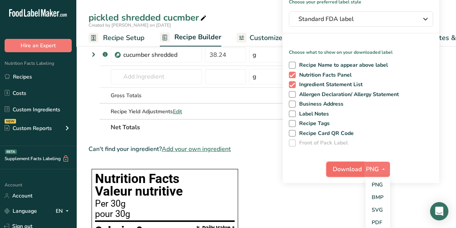
click at [344, 165] on span "Download" at bounding box center [346, 169] width 29 height 9
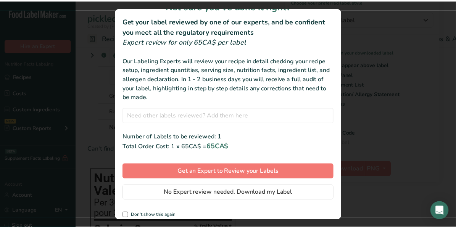
scroll to position [21, 0]
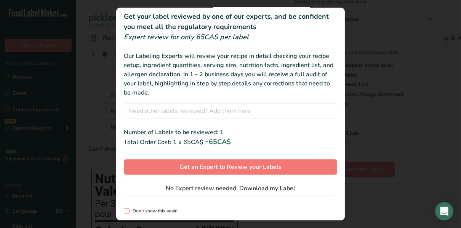
drag, startPoint x: 127, startPoint y: 211, endPoint x: 131, endPoint y: 213, distance: 3.9
click at [127, 211] on span "review labels modal" at bounding box center [127, 211] width 6 height 6
click at [127, 211] on input "Don't show this again" at bounding box center [126, 211] width 5 height 5
checkbox input "true"
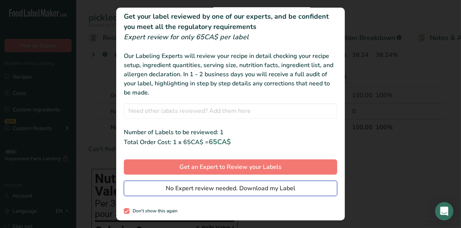
click at [272, 189] on span "No Expert review needed. Download my Label" at bounding box center [231, 188] width 130 height 9
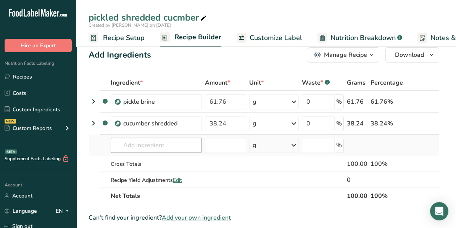
scroll to position [0, 0]
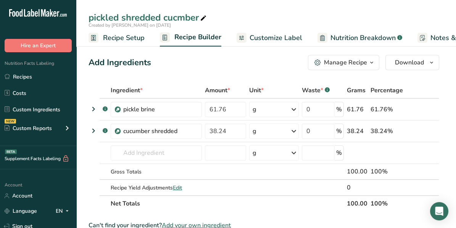
click at [118, 37] on span "Recipe Setup" at bounding box center [124, 38] width 42 height 10
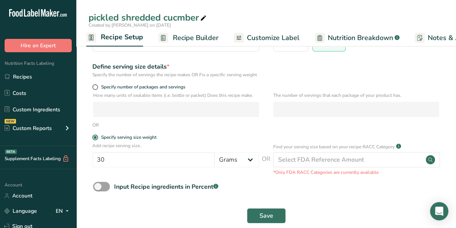
scroll to position [76, 0]
click at [252, 175] on div "Add recipe serving size.. 30 Grams kg mg mcg lb oz l mL fl oz tbsp tsp cup qt g…" at bounding box center [265, 159] width 355 height 34
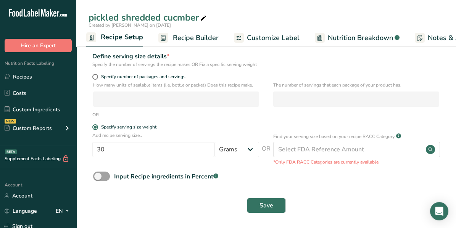
scroll to position [95, 0]
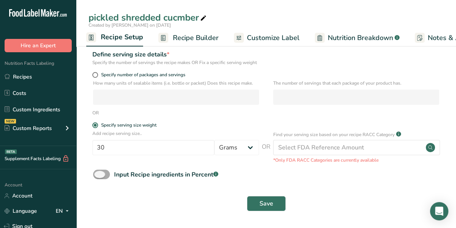
click at [96, 173] on span at bounding box center [101, 175] width 17 height 10
click at [96, 173] on input "Input Recipe ingredients in Percent .a-a{fill:#347362;}.b-a{fill:#fff;}" at bounding box center [95, 174] width 5 height 5
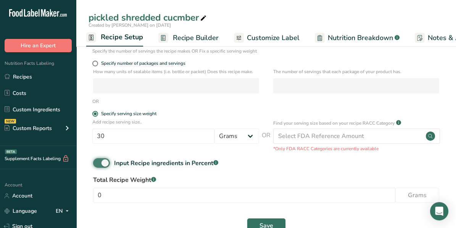
scroll to position [128, 0]
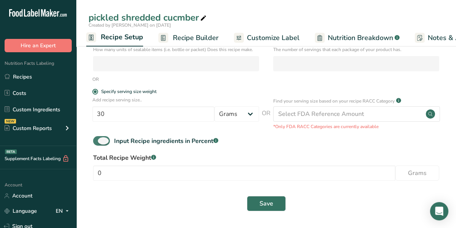
click at [108, 140] on span at bounding box center [101, 141] width 17 height 10
click at [98, 140] on input "Input Recipe ingredients in Percent .a-a{fill:#347362;}.b-a{fill:#fff;}" at bounding box center [95, 140] width 5 height 5
checkbox input "false"
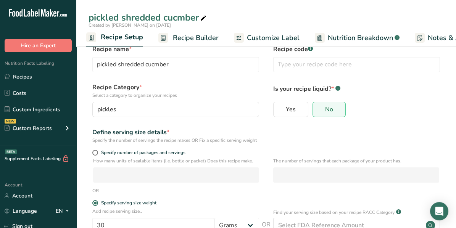
scroll to position [38, 0]
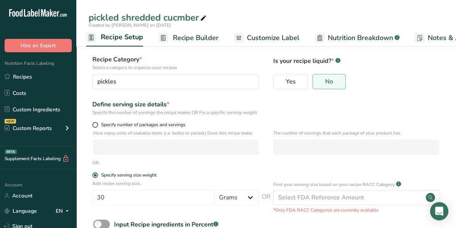
click at [97, 128] on span at bounding box center [95, 125] width 6 height 6
click at [97, 127] on input "Specify number of packages and servings" at bounding box center [94, 124] width 5 height 5
radio input "true"
radio input "false"
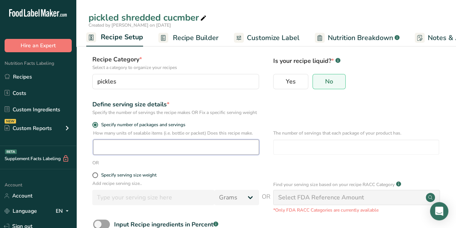
click at [104, 151] on input "number" at bounding box center [176, 147] width 166 height 15
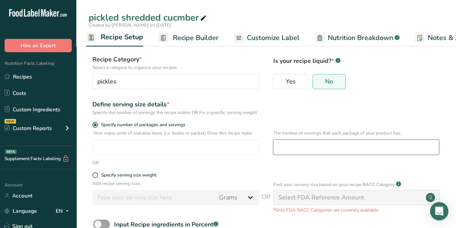
click at [283, 150] on input "number" at bounding box center [356, 147] width 166 height 15
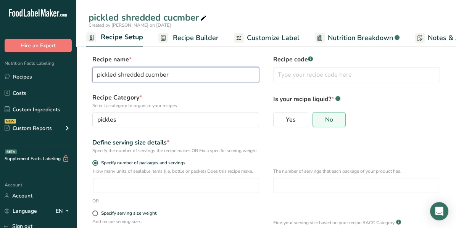
click at [154, 74] on input "pickled shredded cucmber" at bounding box center [175, 74] width 167 height 15
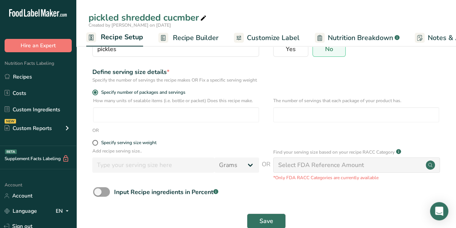
scroll to position [76, 0]
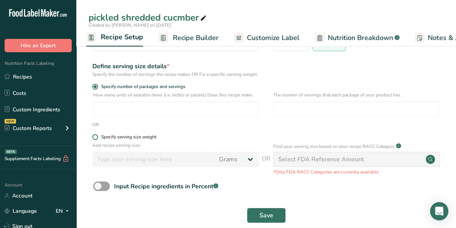
type input "pickled shredded cucumber"
click at [96, 140] on span at bounding box center [95, 137] width 6 height 6
click at [96, 140] on input "Specify serving size weight" at bounding box center [94, 137] width 5 height 5
radio input "true"
radio input "false"
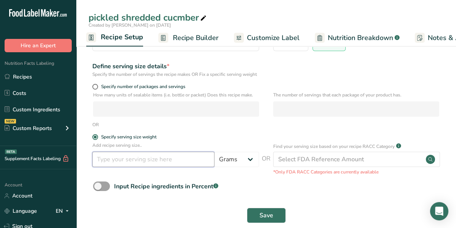
click at [168, 165] on input "number" at bounding box center [153, 159] width 122 height 15
type input "30"
click at [205, 140] on label "Specify serving size weight" at bounding box center [175, 137] width 167 height 6
click at [97, 140] on input "Specify serving size weight" at bounding box center [94, 137] width 5 height 5
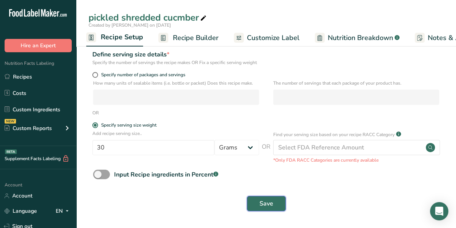
click at [268, 203] on span "Save" at bounding box center [266, 203] width 14 height 9
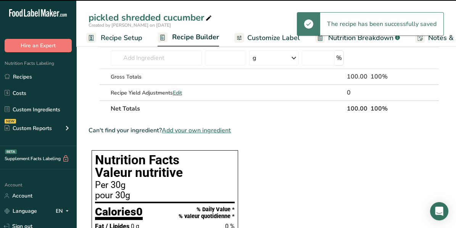
click at [191, 40] on span "Recipe Builder" at bounding box center [195, 37] width 47 height 10
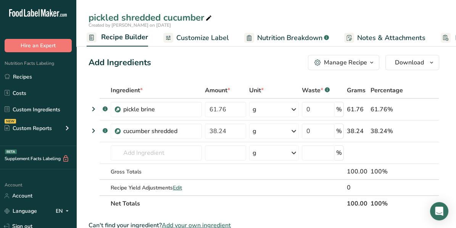
click at [373, 63] on icon "button" at bounding box center [371, 63] width 6 height 10
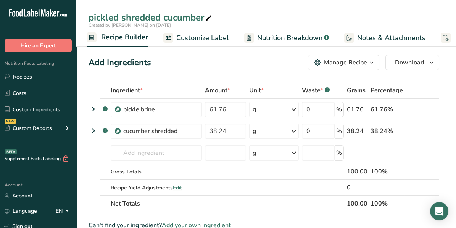
click at [220, 45] on link "Customize Label" at bounding box center [196, 37] width 66 height 17
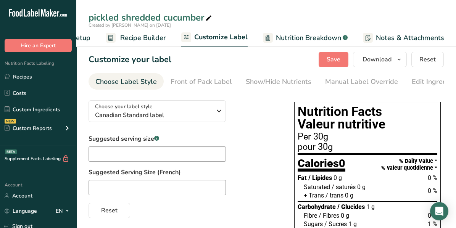
scroll to position [0, 39]
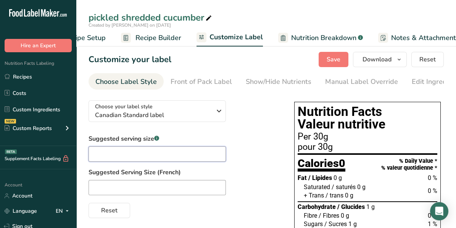
click at [126, 156] on input "text" at bounding box center [156, 153] width 137 height 15
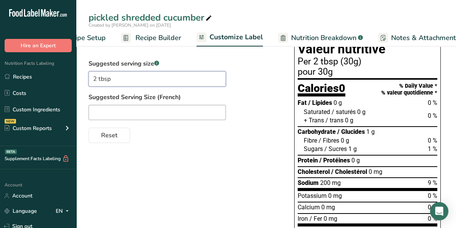
scroll to position [76, 0]
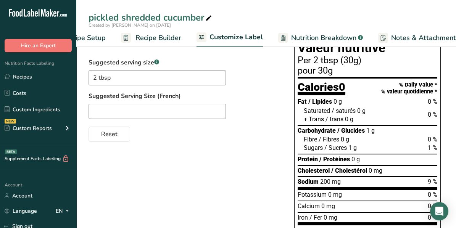
click at [189, 168] on div "Choose your label style Canadian Standard label USA (FDA) Standard FDA label Ta…" at bounding box center [265, 178] width 355 height 321
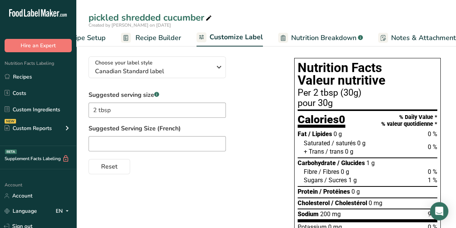
scroll to position [0, 0]
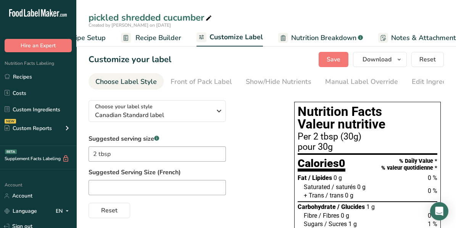
click at [238, 16] on div "pickled shredded cucumber" at bounding box center [265, 18] width 379 height 14
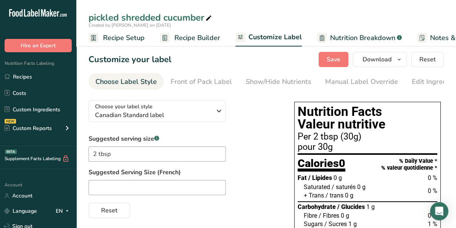
click at [135, 36] on span "Recipe Setup" at bounding box center [124, 38] width 42 height 10
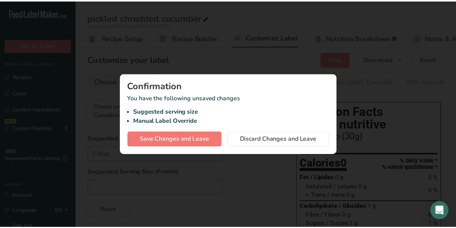
scroll to position [0, 2]
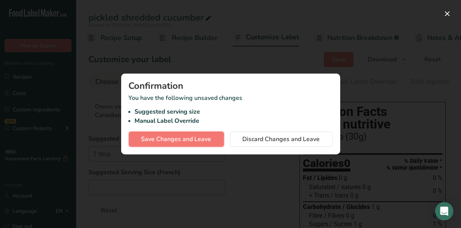
drag, startPoint x: 194, startPoint y: 136, endPoint x: 294, endPoint y: 65, distance: 122.1
click at [292, 70] on div "Confirmation You have the following unsaved changes Suggested serving size Manu…" at bounding box center [230, 114] width 461 height 228
click at [448, 11] on button "button" at bounding box center [448, 14] width 12 height 12
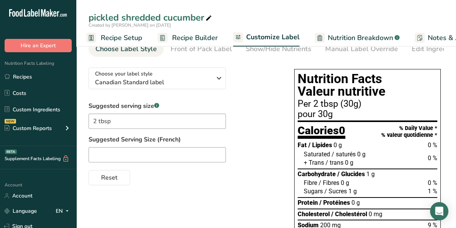
scroll to position [0, 0]
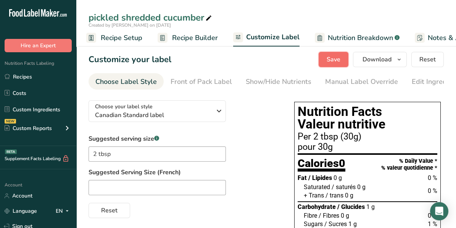
click at [328, 60] on button "Save" at bounding box center [333, 59] width 30 height 15
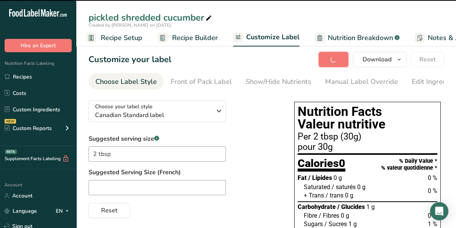
type input "2 tbsp"
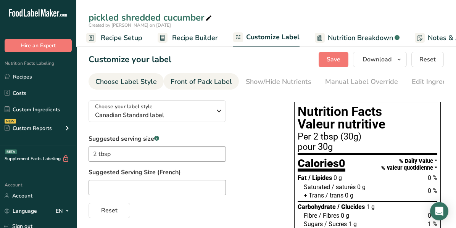
click at [219, 83] on div "Front of Pack Label" at bounding box center [200, 82] width 61 height 10
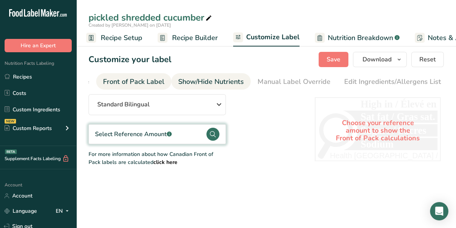
scroll to position [0, 74]
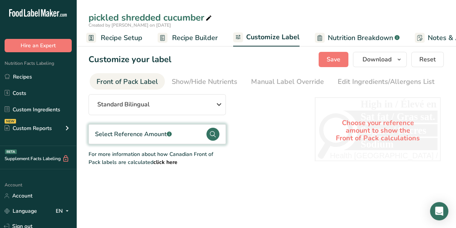
click at [143, 82] on div "Front of Pack Label" at bounding box center [126, 82] width 61 height 10
click at [123, 39] on span "Recipe Setup" at bounding box center [122, 38] width 42 height 10
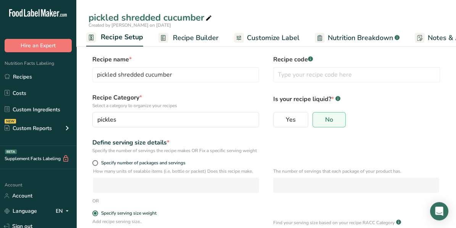
click at [190, 37] on span "Recipe Builder" at bounding box center [196, 38] width 46 height 10
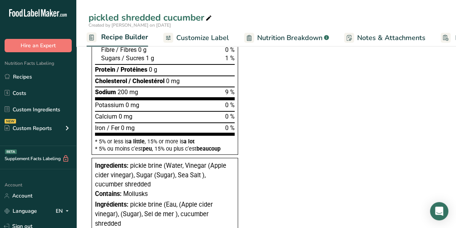
scroll to position [305, 0]
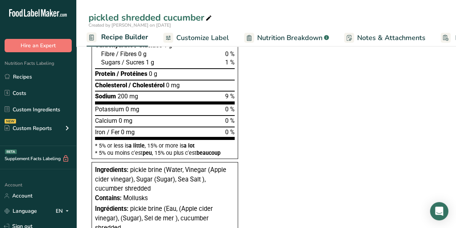
click at [203, 39] on span "Customize Label" at bounding box center [202, 38] width 53 height 10
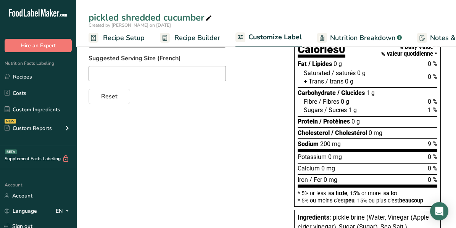
scroll to position [199, 0]
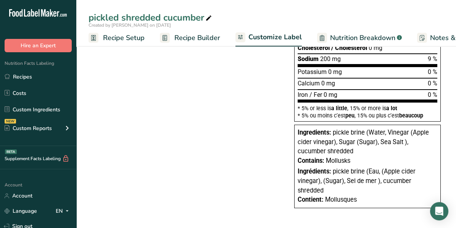
click at [352, 136] on span "pickle brine (Water, Vinegar (Apple cider vinegar), Sugar (Sugar), Sea Salt ), …" at bounding box center [362, 142] width 131 height 26
drag, startPoint x: 332, startPoint y: 131, endPoint x: 357, endPoint y: 134, distance: 24.6
click at [356, 134] on span "pickle brine (Water, Vinegar (Apple cider vinegar), Sugar (Sugar), Sea Salt ), …" at bounding box center [362, 142] width 131 height 26
click at [361, 134] on span "pickle brine (Water, Vinegar (Apple cider vinegar), Sugar (Sugar), Sea Salt ), …" at bounding box center [362, 142] width 131 height 26
click at [370, 41] on span "Nutrition Breakdown" at bounding box center [362, 38] width 65 height 10
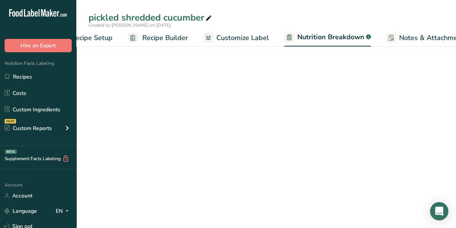
select select "Calories"
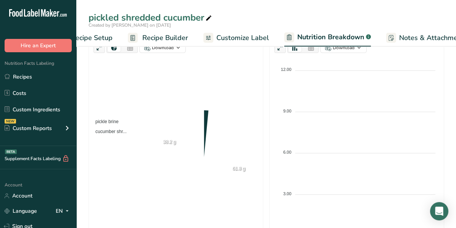
scroll to position [0, 131]
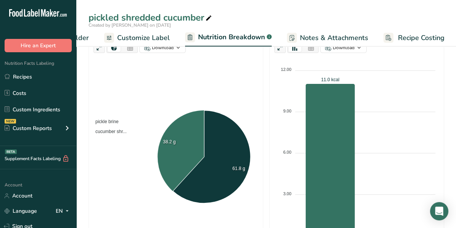
click at [339, 39] on span "Notes & Attachments" at bounding box center [334, 38] width 68 height 10
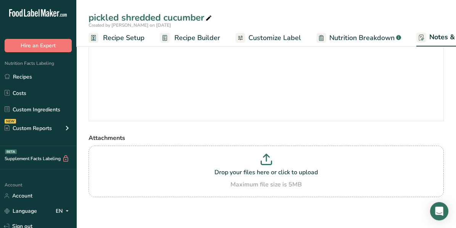
click at [133, 38] on span "Recipe Setup" at bounding box center [124, 38] width 42 height 10
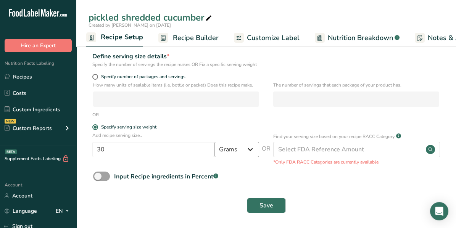
scroll to position [95, 0]
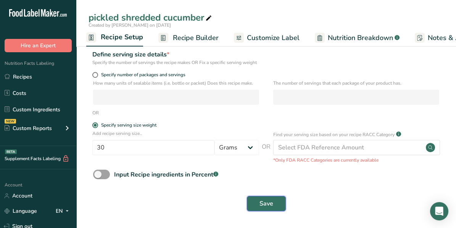
click at [267, 200] on span "Save" at bounding box center [266, 203] width 14 height 9
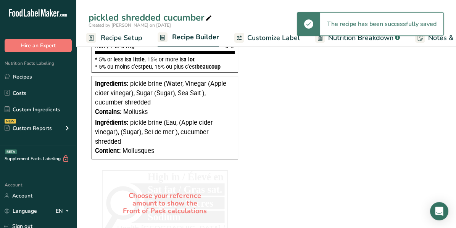
scroll to position [400, 0]
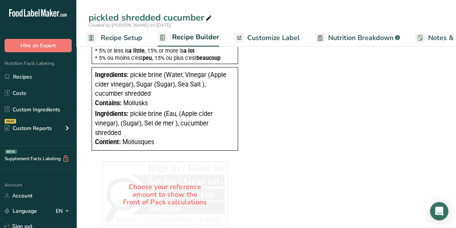
click at [157, 74] on span "pickle brine (Water, Vinegar (Apple cider vinegar), Sugar (Sugar), Sea Salt ), …" at bounding box center [160, 84] width 131 height 26
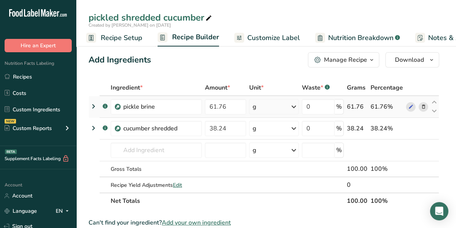
scroll to position [0, 0]
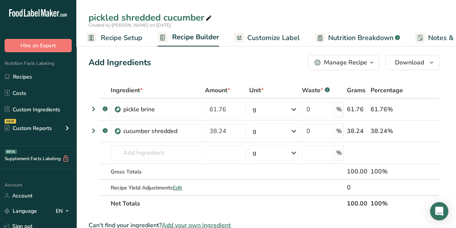
click at [248, 37] on span "Customize Label" at bounding box center [273, 38] width 53 height 10
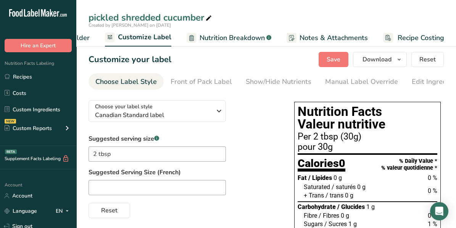
click at [135, 80] on div "Choose Label Style" at bounding box center [125, 82] width 61 height 10
click at [198, 81] on div "Front of Pack Label" at bounding box center [200, 82] width 61 height 10
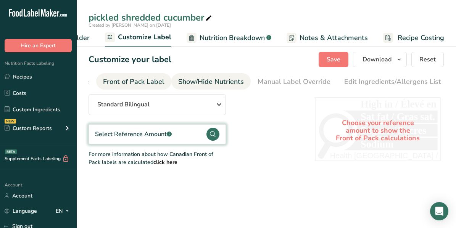
scroll to position [0, 74]
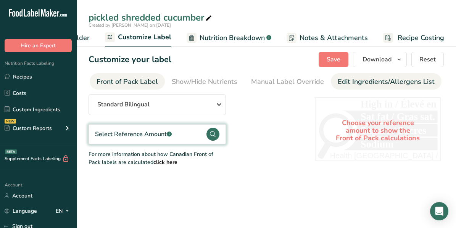
click at [356, 81] on div "Edit Ingredients/Allergens List" at bounding box center [385, 82] width 97 height 10
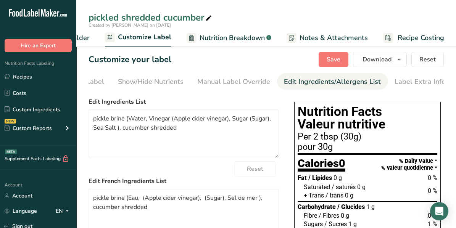
scroll to position [0, 128]
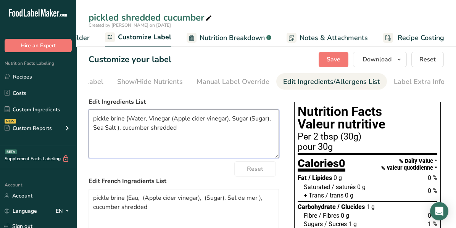
click at [125, 119] on textarea "pickle brine (Water, Vinegar (Apple cider vinegar), Sugar (Sugar), Sea Salt ), …" at bounding box center [183, 133] width 190 height 49
drag, startPoint x: 92, startPoint y: 128, endPoint x: 147, endPoint y: 132, distance: 55.0
click at [145, 132] on textarea "Water, Vinegar (Apple cider vinegar), Sugar (Sugar), Sea Salt ), cucumber shred…" at bounding box center [183, 133] width 190 height 49
click at [196, 119] on textarea "Water, Vinegar (Apple cider vinegar), Sugar (Sugar), Sea Salt ), cucumber shred…" at bounding box center [183, 133] width 190 height 49
click at [199, 119] on textarea "Water, Vinegar (Apple cider vinegar), cucmber, Sugar (Sugar), Sea Salt ), cucum…" at bounding box center [183, 133] width 190 height 49
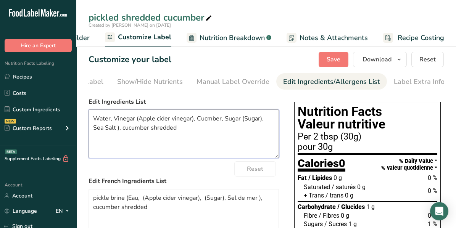
click at [119, 127] on textarea "Water, Vinegar (Apple cider vinegar), Cucmber, Sugar (Sugar), Sea Salt ), cucum…" at bounding box center [183, 133] width 190 height 49
click at [174, 131] on textarea "Water, Vinegar (Apple cider vinegar), Cucmber, Sugar (Sugar), Sea Salt , cucumb…" at bounding box center [183, 133] width 190 height 49
click at [207, 120] on textarea "Water, Vinegar (Apple cider vinegar), Cucmber, Sugar (Sugar), Sea Salt, calcium…" at bounding box center [183, 133] width 190 height 49
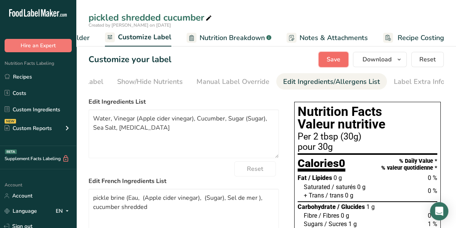
click at [327, 61] on button "Save" at bounding box center [333, 59] width 30 height 15
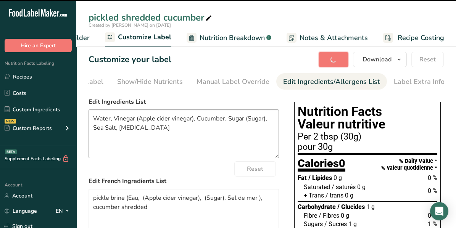
type textarea "Water, Vinegar (Apple cider vinegar), Cucumber, Sugar (Sugar), Sea Salt, calciu…"
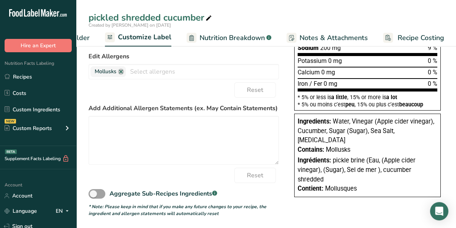
scroll to position [212, 0]
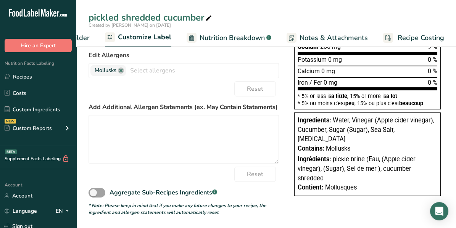
click at [354, 149] on div "Contains: Mollusks" at bounding box center [367, 149] width 140 height 10
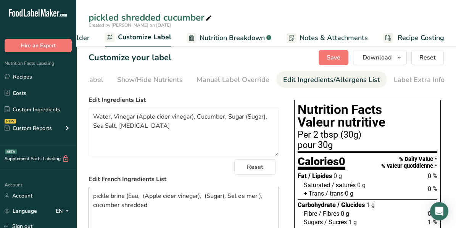
scroll to position [0, 0]
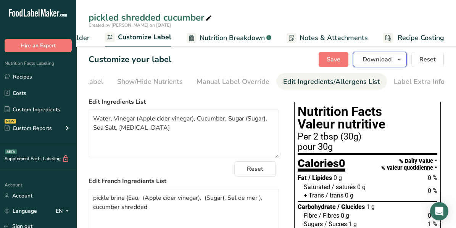
click at [398, 61] on icon "button" at bounding box center [399, 60] width 6 height 10
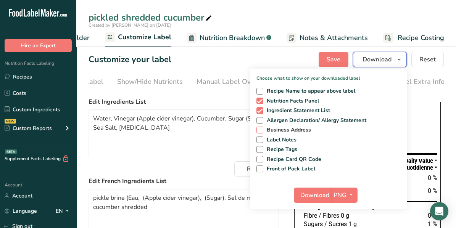
scroll to position [38, 0]
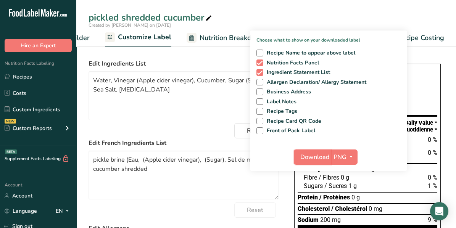
click at [314, 158] on span "Download" at bounding box center [314, 157] width 29 height 9
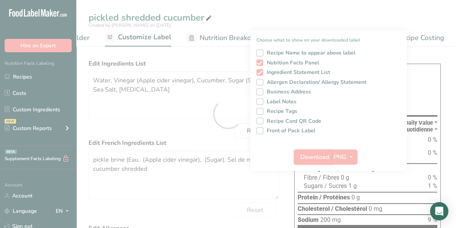
scroll to position [0, 0]
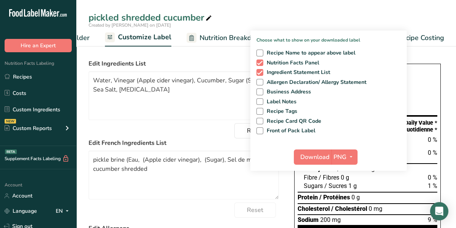
click at [389, 17] on div "pickled shredded cucumber" at bounding box center [265, 18] width 379 height 14
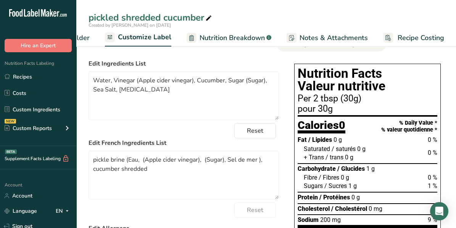
click at [177, 15] on div "pickled shredded cucumber" at bounding box center [150, 18] width 125 height 14
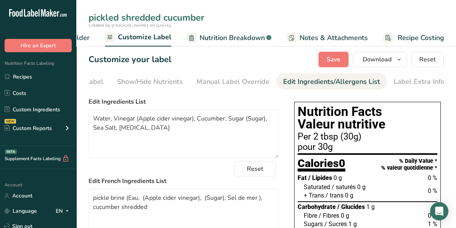
click at [333, 57] on span "Save" at bounding box center [333, 59] width 14 height 9
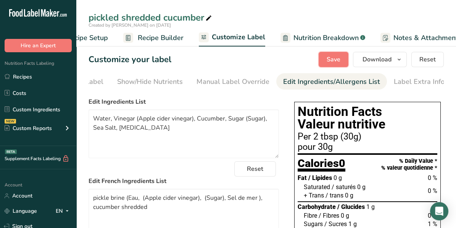
scroll to position [0, 10]
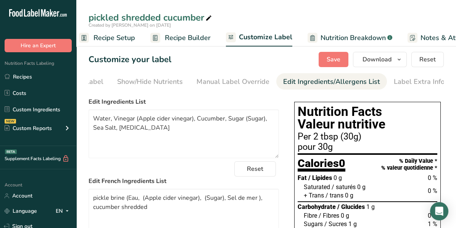
click at [106, 37] on span "Recipe Setup" at bounding box center [114, 38] width 42 height 10
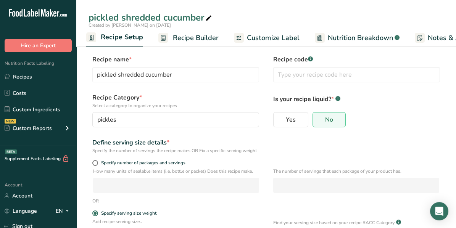
click at [197, 37] on span "Recipe Builder" at bounding box center [196, 38] width 46 height 10
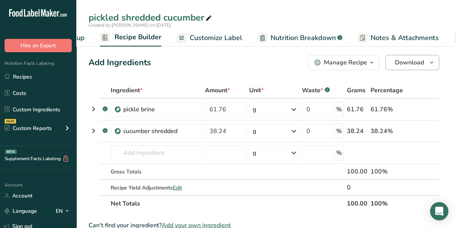
scroll to position [0, 73]
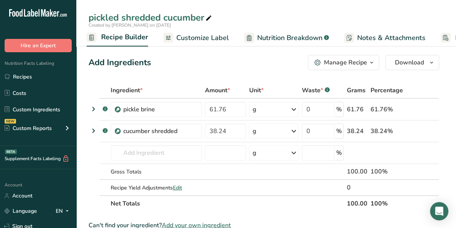
click at [373, 63] on icon "button" at bounding box center [371, 63] width 6 height 10
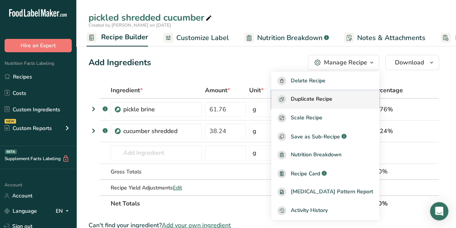
click at [332, 98] on span "Duplicate Recipe" at bounding box center [312, 99] width 42 height 9
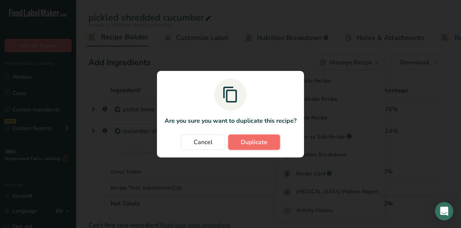
click at [253, 140] on span "Duplicate" at bounding box center [254, 142] width 27 height 9
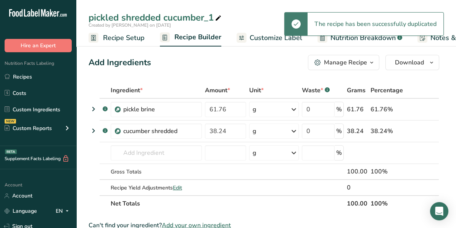
click at [215, 15] on span at bounding box center [218, 18] width 9 height 9
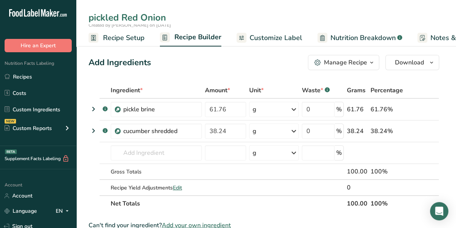
type input "pickled Red Onion"
click at [202, 61] on div "Add Ingredients Manage Recipe Delete Recipe Duplicate Recipe Scale Recipe Save …" at bounding box center [263, 62] width 350 height 15
click at [223, 153] on input "number" at bounding box center [225, 152] width 41 height 15
click at [146, 151] on input "text" at bounding box center [156, 152] width 91 height 15
type input "c"
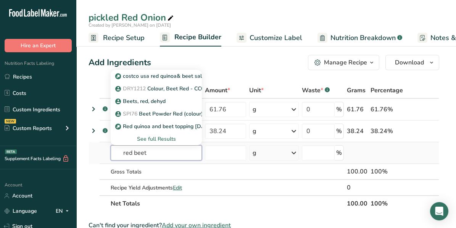
type input "red beet"
click at [153, 139] on div "See full Results" at bounding box center [156, 139] width 79 height 8
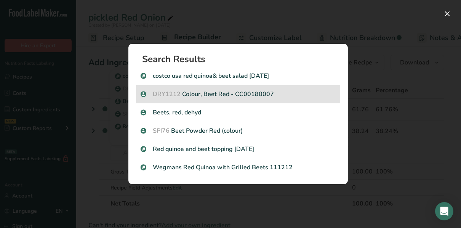
click at [208, 93] on p "DRY1212 Colour, Beet Red - CC00180007" at bounding box center [238, 94] width 195 height 9
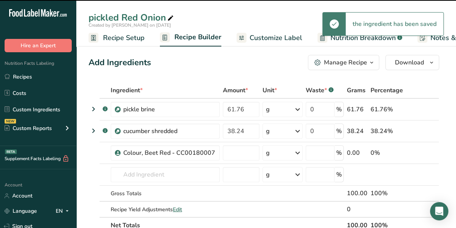
type input "0"
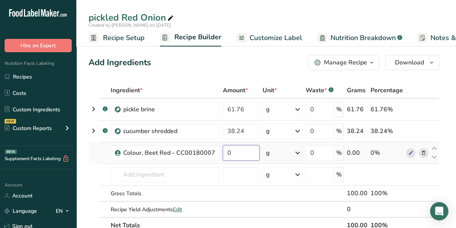
click at [239, 154] on input "0" at bounding box center [241, 152] width 37 height 15
type input "0.22"
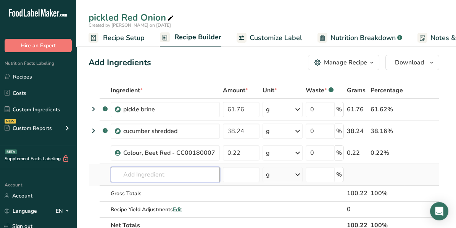
click at [161, 175] on div "Ingredient * Amount * Unit * Waste * .a-a{fill:#347362;}.b-a{fill:#fff;} Grams …" at bounding box center [263, 157] width 350 height 151
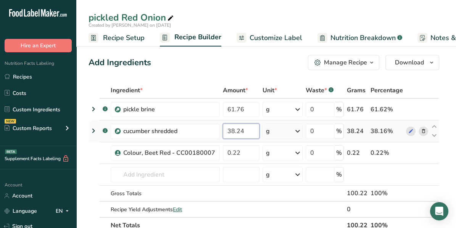
click at [240, 130] on input "38.24" at bounding box center [241, 131] width 37 height 15
type input "38.11"
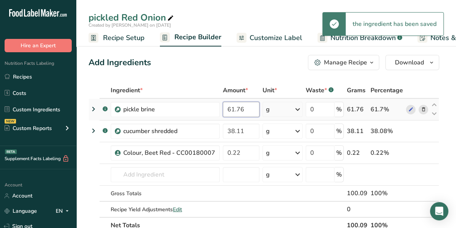
click at [242, 110] on input "61.76" at bounding box center [241, 109] width 37 height 15
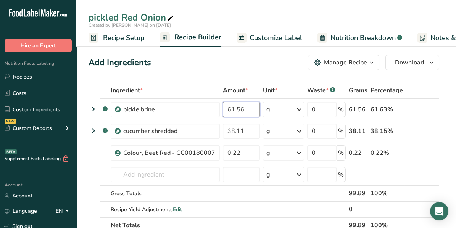
type input "61.56"
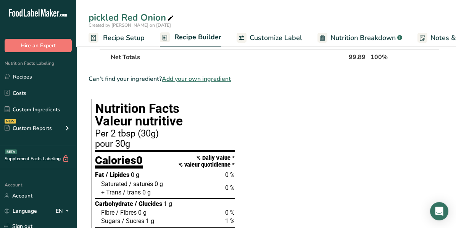
scroll to position [153, 0]
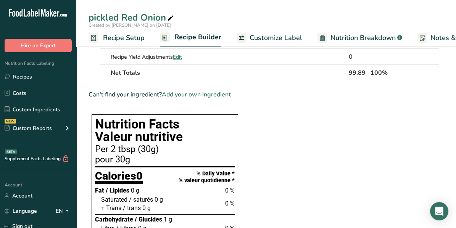
drag, startPoint x: 274, startPoint y: 36, endPoint x: 283, endPoint y: 71, distance: 36.6
click at [273, 36] on span "Customize Label" at bounding box center [275, 38] width 53 height 10
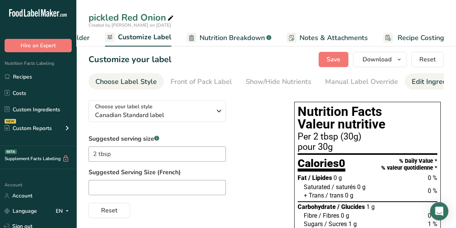
click at [433, 82] on div "Edit Ingredients/Allergens List" at bounding box center [459, 82] width 97 height 10
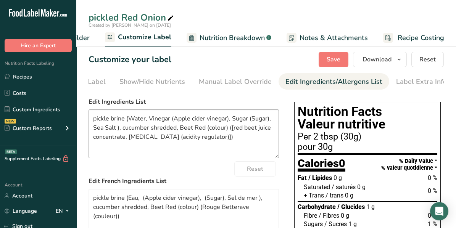
scroll to position [0, 128]
click at [126, 120] on textarea "pickle brine (Water, Vinegar (Apple cider vinegar), Sugar (Sugar), Sea Salt ), …" at bounding box center [183, 133] width 190 height 49
click at [129, 119] on textarea "pickle brine (Water, Vinegar (Apple cider vinegar), Sugar (Sugar), Sea Salt ), …" at bounding box center [183, 133] width 190 height 49
click at [120, 128] on textarea "Water, Vinegar (Apple cider vinegar), Sugar (Sugar), Sea Salt ), cucumber shred…" at bounding box center [183, 133] width 190 height 49
click at [149, 126] on textarea "Water, Vinegar (Apple cider vinegar), Sugar (Sugar), Sea Salt ), Red onion, Bee…" at bounding box center [183, 133] width 190 height 49
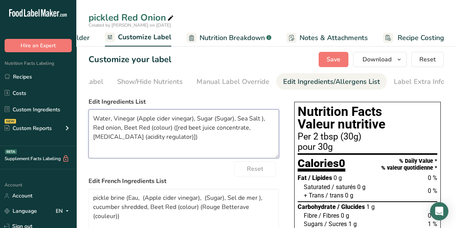
click at [163, 138] on textarea "Water, Vinegar (Apple cider vinegar), Sugar (Sugar), Sea Salt ), Red onion, Bee…" at bounding box center [183, 133] width 190 height 49
click at [249, 138] on textarea "Water, Vinegar (Apple cider vinegar), Sugar (Sugar), Sea Salt ), Red onion, Bee…" at bounding box center [183, 133] width 190 height 49
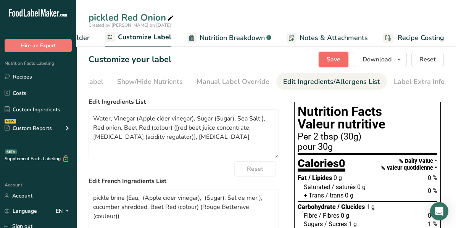
click at [337, 58] on span "Save" at bounding box center [333, 59] width 14 height 9
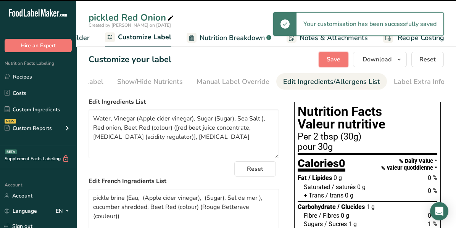
type textarea "Water, Vinegar (Apple cider vinegar), Sugar (Sugar), Sea Salt ), Red onion, Bee…"
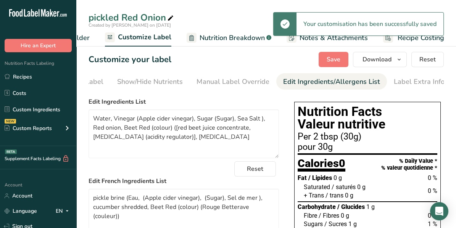
click at [139, 35] on span "Customize Label" at bounding box center [144, 37] width 53 height 10
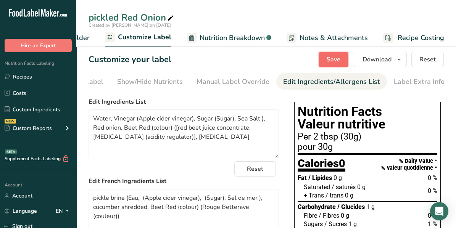
click at [328, 58] on button "Save" at bounding box center [333, 59] width 30 height 15
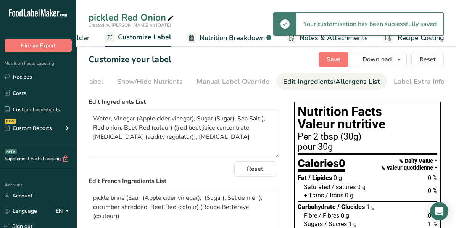
click at [137, 35] on span "Customize Label" at bounding box center [144, 37] width 53 height 10
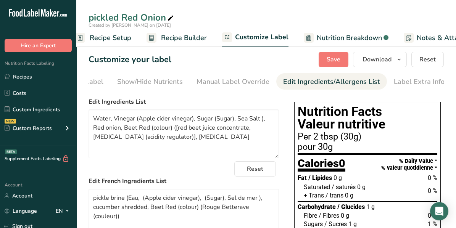
scroll to position [0, 0]
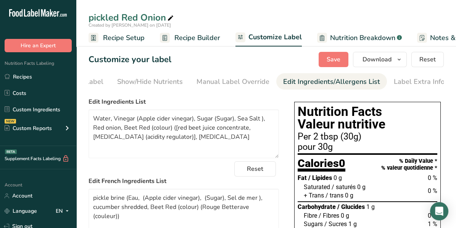
click at [187, 39] on span "Recipe Builder" at bounding box center [197, 38] width 46 height 10
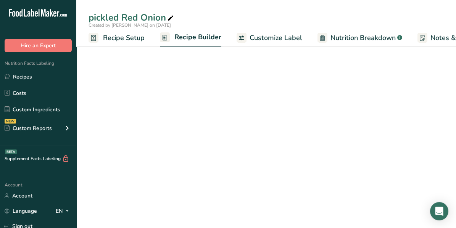
scroll to position [0, 73]
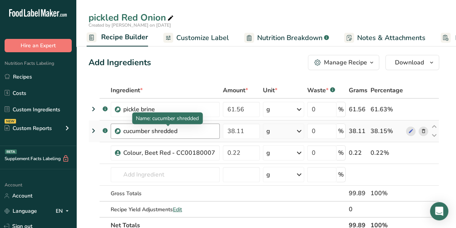
click at [196, 131] on div "cucumber shredded" at bounding box center [169, 131] width 92 height 9
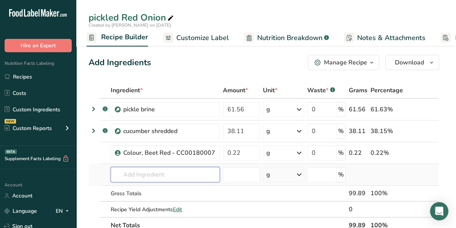
click at [134, 170] on input "text" at bounding box center [165, 174] width 109 height 15
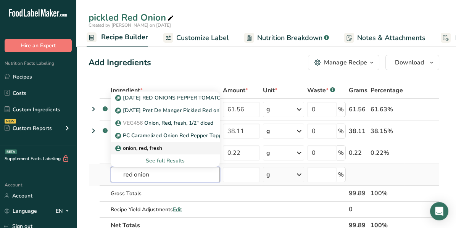
type input "red onion"
click at [153, 146] on p "onion, red, fresh" at bounding box center [139, 148] width 45 height 8
type input "onion, red, fresh"
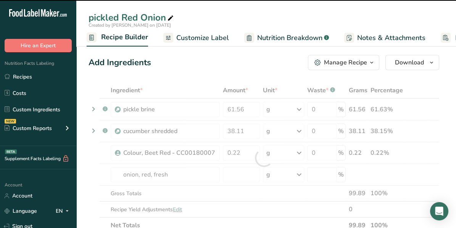
type input "0"
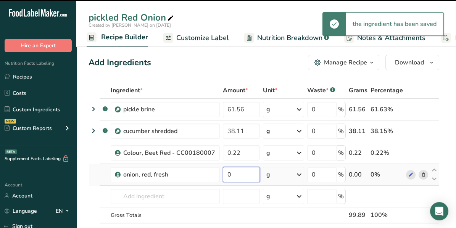
click at [232, 173] on input "0" at bounding box center [241, 174] width 37 height 15
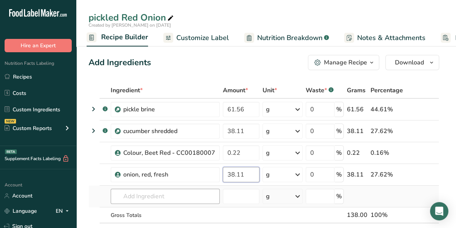
type input "38.11"
click at [206, 193] on div "Ingredient * Amount * Unit * Waste * .a-a{fill:#347362;}.b-a{fill:#fff;} Grams …" at bounding box center [263, 168] width 350 height 173
click at [422, 131] on icon at bounding box center [422, 131] width 5 height 8
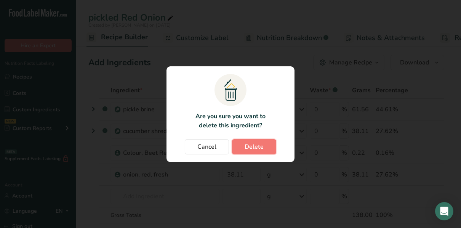
click at [263, 151] on button "Delete" at bounding box center [254, 146] width 44 height 15
type input "0.22"
type input "38.11"
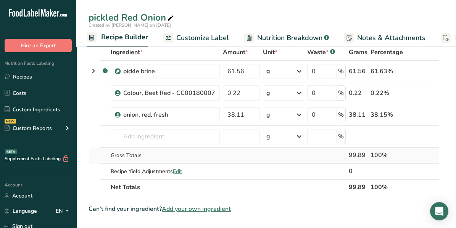
scroll to position [0, 0]
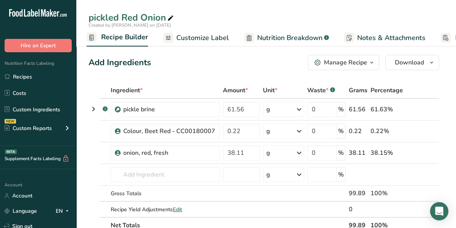
click at [222, 19] on div "pickled Red Onion" at bounding box center [265, 18] width 379 height 14
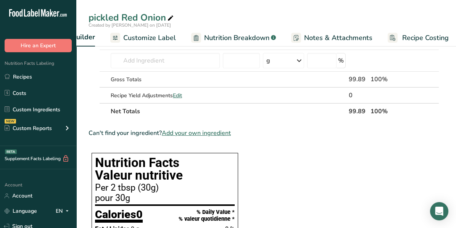
scroll to position [0, 130]
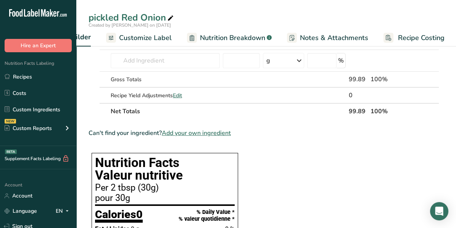
click at [141, 37] on span "Customize Label" at bounding box center [145, 38] width 53 height 10
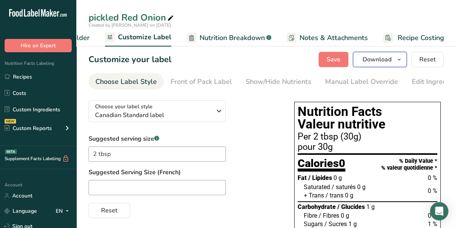
click at [400, 60] on icon "button" at bounding box center [399, 60] width 6 height 10
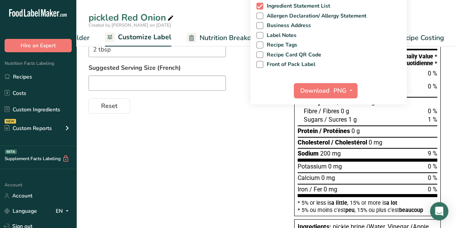
scroll to position [76, 0]
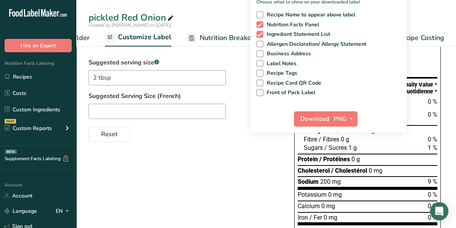
click at [248, 130] on div "Reset" at bounding box center [183, 133] width 190 height 18
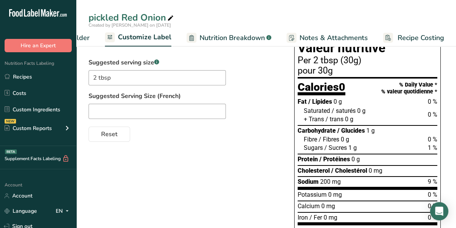
click at [165, 39] on span "Customize Label" at bounding box center [144, 37] width 53 height 10
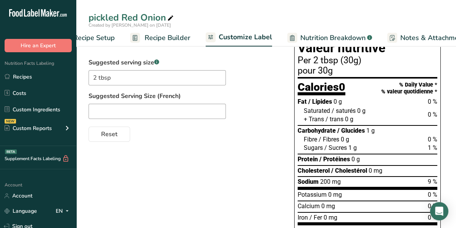
scroll to position [0, 0]
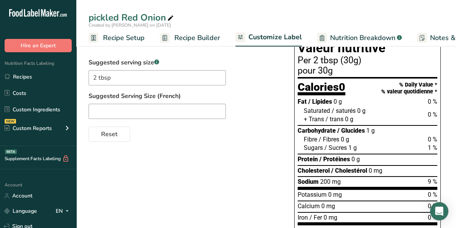
click at [185, 38] on span "Recipe Builder" at bounding box center [197, 38] width 46 height 10
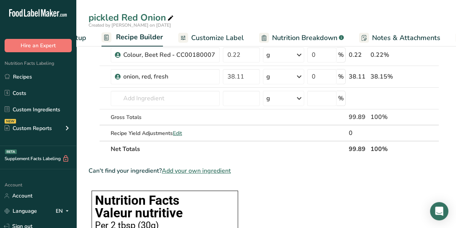
scroll to position [0, 73]
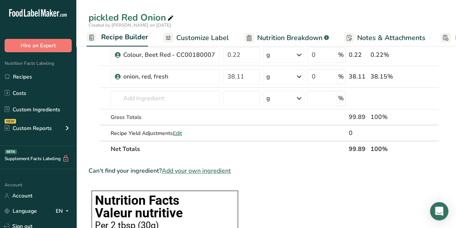
click at [214, 36] on span "Customize Label" at bounding box center [202, 38] width 53 height 10
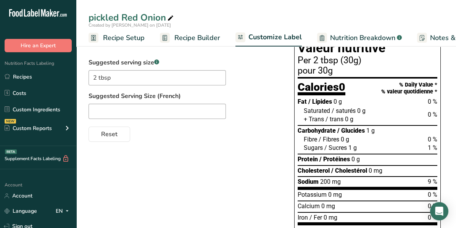
click at [280, 38] on span "Customize Label" at bounding box center [274, 37] width 53 height 10
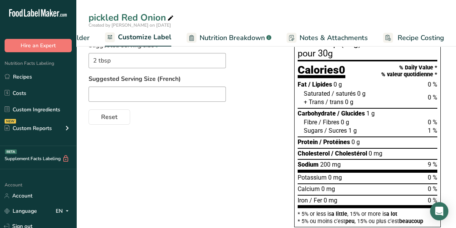
scroll to position [17, 0]
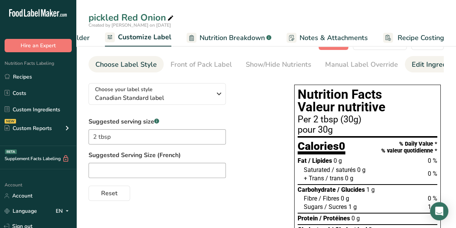
click at [417, 63] on div "Edit Ingredients/Allergens List" at bounding box center [459, 64] width 97 height 10
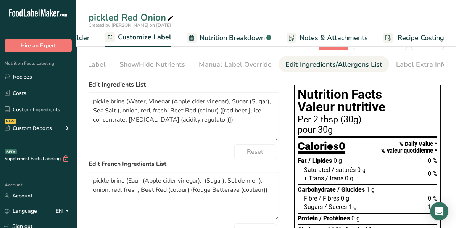
scroll to position [0, 128]
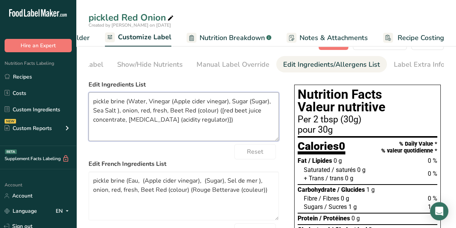
click at [127, 102] on textarea "pickle brine (Water, Vinegar (Apple cider vinegar), Sugar (Sugar), Sea Salt ), …" at bounding box center [183, 116] width 190 height 49
click at [108, 112] on textarea "Water, Vinegar (Apple cider vinegar),red onion Sugar (Sugar), Sea Salt ), onion…" at bounding box center [183, 116] width 190 height 49
drag, startPoint x: 108, startPoint y: 111, endPoint x: 152, endPoint y: 113, distance: 43.9
click at [152, 113] on textarea "Water, Vinegar (Apple cider vinegar),red onion Sugar (Sugar), Sea Salt , onion,…" at bounding box center [183, 116] width 190 height 49
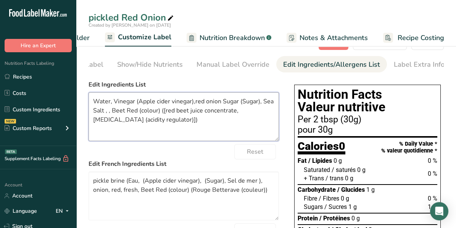
click at [138, 111] on textarea "Water, Vinegar (Apple cider vinegar),red onion Sugar (Sugar), Sea Salt , , Beet…" at bounding box center [183, 116] width 190 height 49
click at [147, 122] on textarea "Water, Vinegar (Apple cider vinegar),red onion Sugar (Sugar), Sea Salt , , Beet…" at bounding box center [183, 116] width 190 height 49
click at [205, 131] on textarea "Water, Vinegar (Apple cider vinegar),red onion Sugar (Sugar), Sea Salt , , Beet…" at bounding box center [183, 116] width 190 height 49
click at [218, 122] on textarea "Water, Vinegar (Apple cider vinegar),red onion Sugar (Sugar), Sea Salt , , Beet…" at bounding box center [183, 116] width 190 height 49
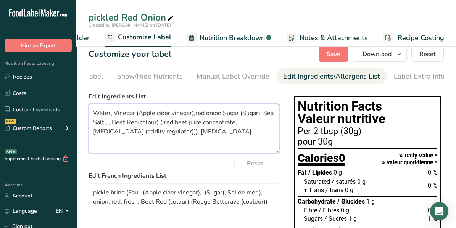
scroll to position [0, 0]
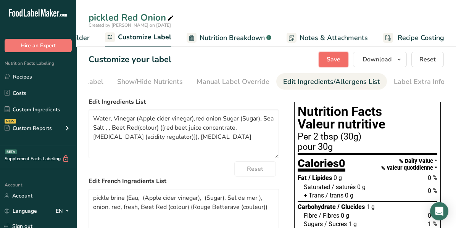
click at [337, 58] on span "Save" at bounding box center [333, 59] width 14 height 9
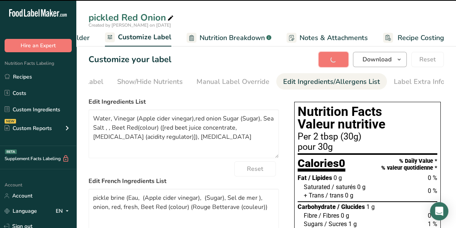
type textarea "Water, Vinegar (Apple cider vinegar),red onion Sugar (Sugar), Sea Salt , , Beet…"
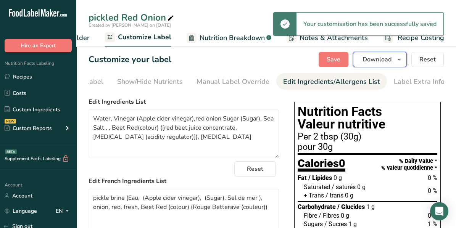
click at [398, 59] on icon "button" at bounding box center [399, 60] width 6 height 10
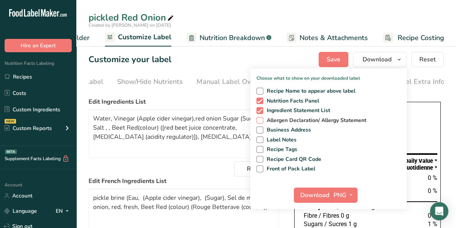
click at [260, 119] on span at bounding box center [259, 120] width 7 height 7
click at [260, 119] on input "Allergen Declaration/ Allergy Statement" at bounding box center [258, 120] width 5 height 5
click at [260, 119] on span at bounding box center [259, 120] width 7 height 7
click at [260, 119] on input "Allergen Declaration/ Allergy Statement" at bounding box center [258, 120] width 5 height 5
checkbox input "false"
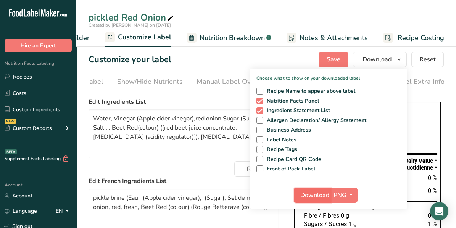
click at [322, 192] on span "Download" at bounding box center [314, 195] width 29 height 9
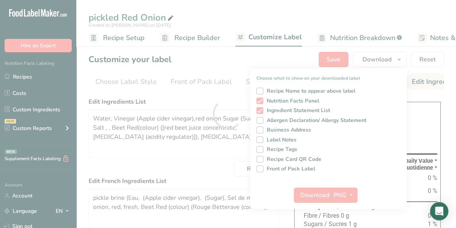
scroll to position [0, 128]
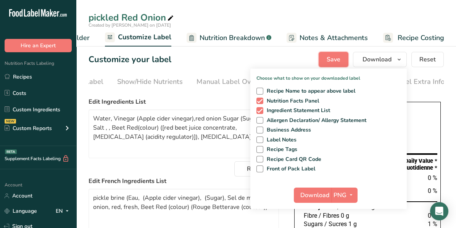
click at [336, 57] on span "Save" at bounding box center [333, 59] width 14 height 9
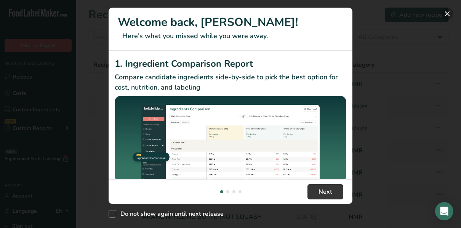
click at [447, 13] on button "New Features" at bounding box center [448, 14] width 12 height 12
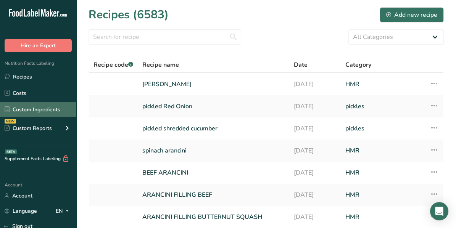
click at [25, 107] on link "Custom Ingredients" at bounding box center [38, 109] width 76 height 14
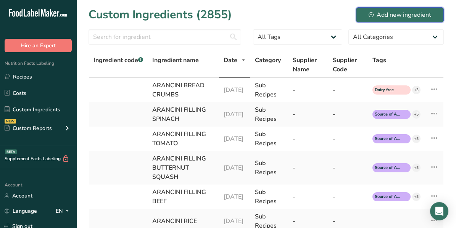
click at [370, 15] on icon at bounding box center [370, 14] width 5 height 5
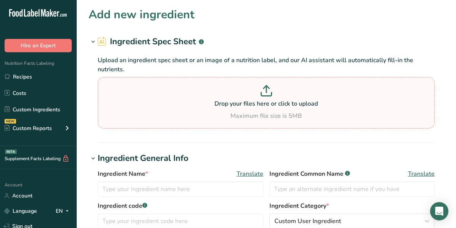
click at [264, 92] on icon at bounding box center [265, 90] width 11 height 11
click at [264, 92] on input "Drop your files here or click to upload Maximum file size is 5MB" at bounding box center [266, 102] width 337 height 51
type input "C:\fakepath\Summer Fresh Ca chloride Briner's 1 pallet Choice September 2025_V1…"
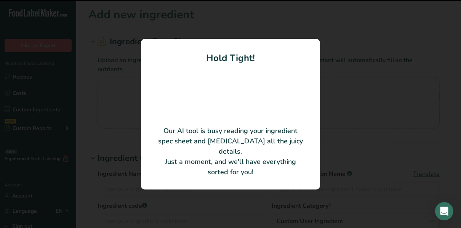
type input "Briners Choice™ Cal Chloride"
type input "Quadra"
type input "F12296-050LB"
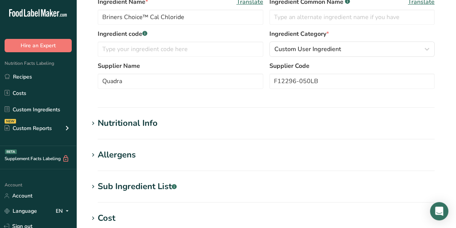
scroll to position [153, 0]
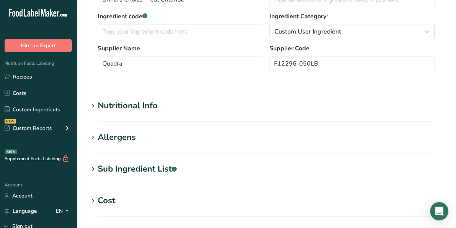
click at [93, 106] on icon at bounding box center [93, 106] width 7 height 11
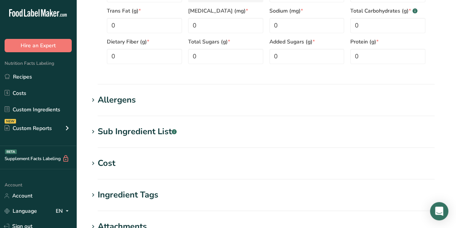
scroll to position [419, 0]
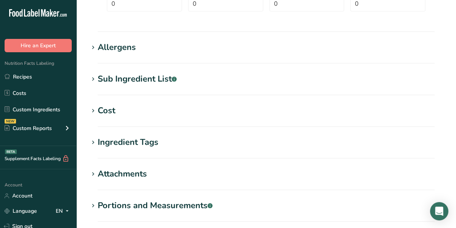
click at [90, 80] on icon at bounding box center [93, 79] width 7 height 11
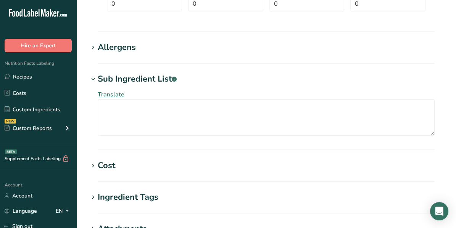
click at [94, 48] on icon at bounding box center [93, 47] width 7 height 11
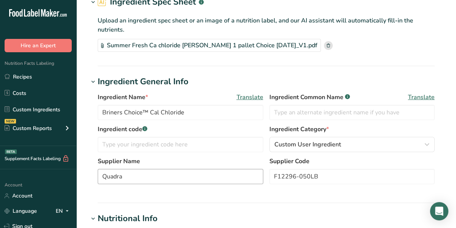
scroll to position [0, 0]
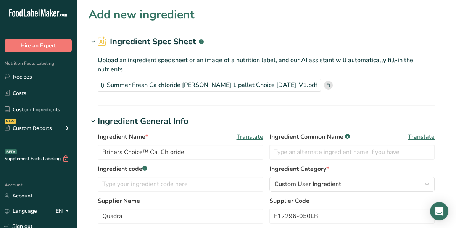
click at [326, 85] on rect at bounding box center [328, 85] width 9 height 9
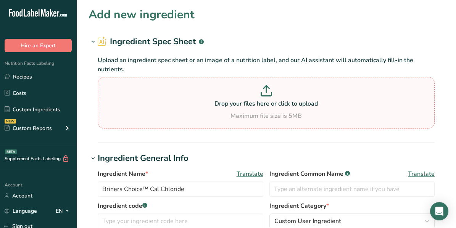
click at [263, 99] on p "Drop your files here or click to upload" at bounding box center [266, 103] width 333 height 9
click at [263, 99] on input "Drop your files here or click to upload Maximum file size is 5MB" at bounding box center [266, 102] width 337 height 51
type input "C:\fakepath\C1678B40BE70110C852586B00058FF50_876_BRINERS-CHOICE-prod-info-sheet…"
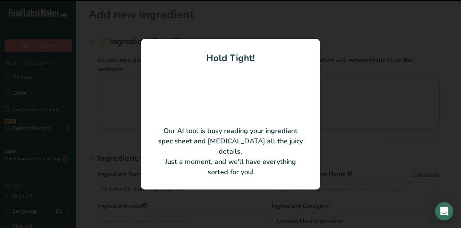
type input "Anhydrous Calcium Chloride Pellets"
type input "Occidental Chemical Corporation"
type input "100"
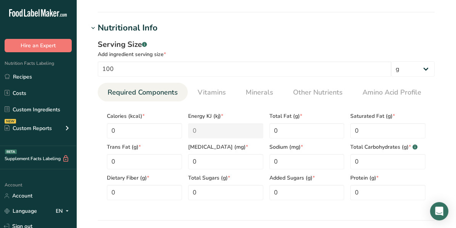
scroll to position [267, 0]
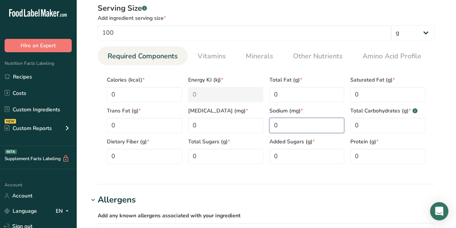
click at [303, 124] on input "0" at bounding box center [306, 125] width 75 height 15
type input "650"
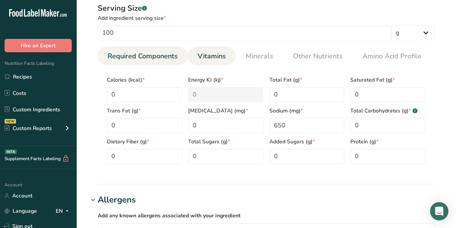
click at [217, 59] on span "Vitamins" at bounding box center [212, 56] width 28 height 10
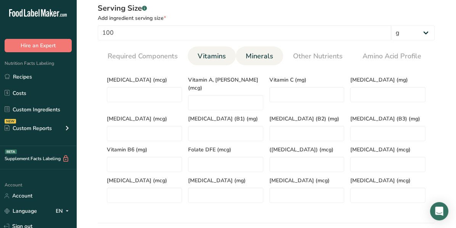
click at [257, 53] on span "Minerals" at bounding box center [259, 56] width 27 height 10
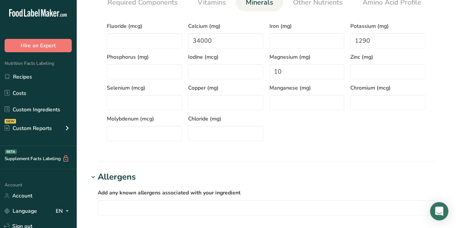
scroll to position [305, 0]
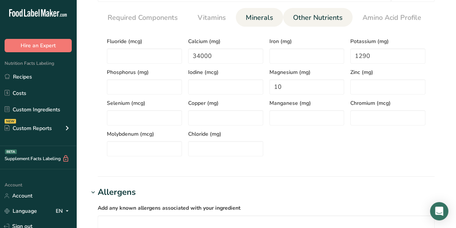
click at [321, 19] on span "Other Nutrients" at bounding box center [318, 18] width 50 height 10
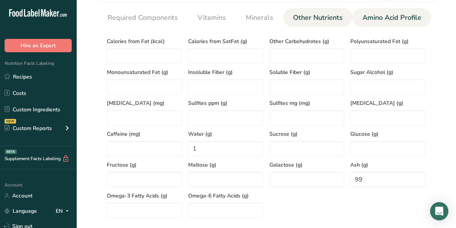
click at [389, 22] on span "Amino Acid Profile" at bounding box center [391, 18] width 59 height 10
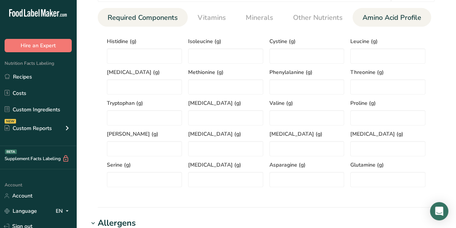
click at [151, 20] on span "Required Components" at bounding box center [143, 18] width 70 height 10
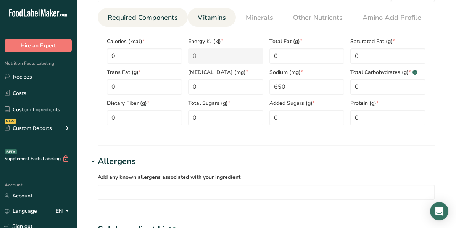
click at [216, 21] on span "Vitamins" at bounding box center [212, 18] width 28 height 10
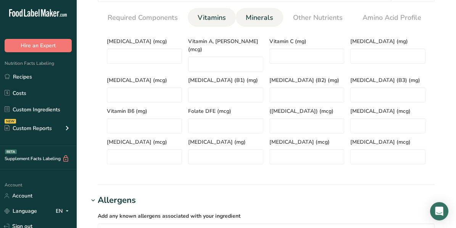
click at [243, 17] on link "Minerals" at bounding box center [259, 17] width 34 height 19
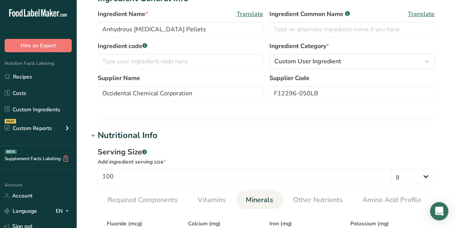
scroll to position [38, 0]
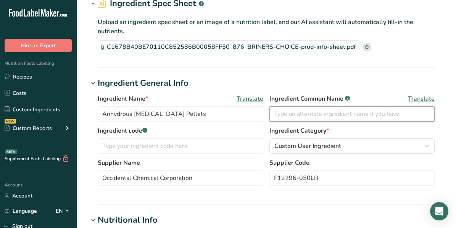
click at [303, 116] on input "text" at bounding box center [351, 113] width 165 height 15
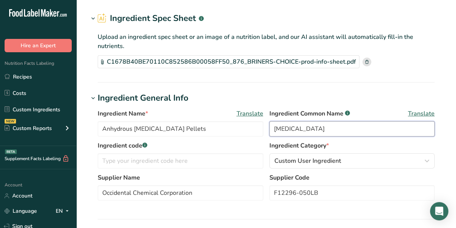
scroll to position [76, 0]
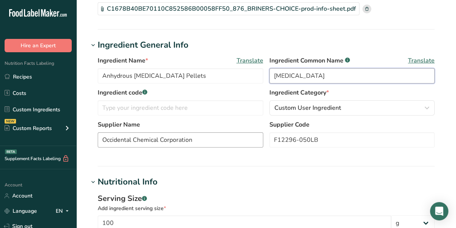
type input "Calcium Chloride"
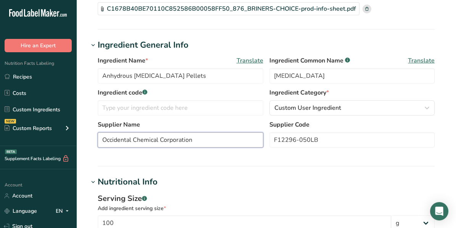
click at [210, 140] on input "Occidental Chemical Corporation" at bounding box center [180, 139] width 165 height 15
type input "O"
type input "q"
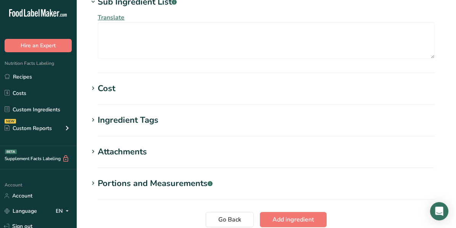
scroll to position [626, 0]
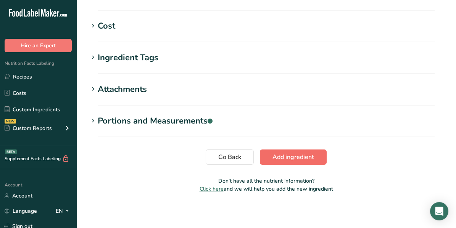
type input "Quadra Ingredients"
click at [290, 153] on span "Add ingredient" at bounding box center [293, 157] width 42 height 9
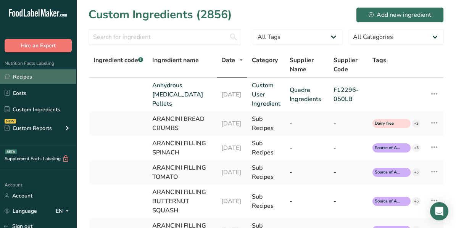
click at [32, 75] on link "Recipes" at bounding box center [38, 76] width 76 height 14
